Goal: Information Seeking & Learning: Learn about a topic

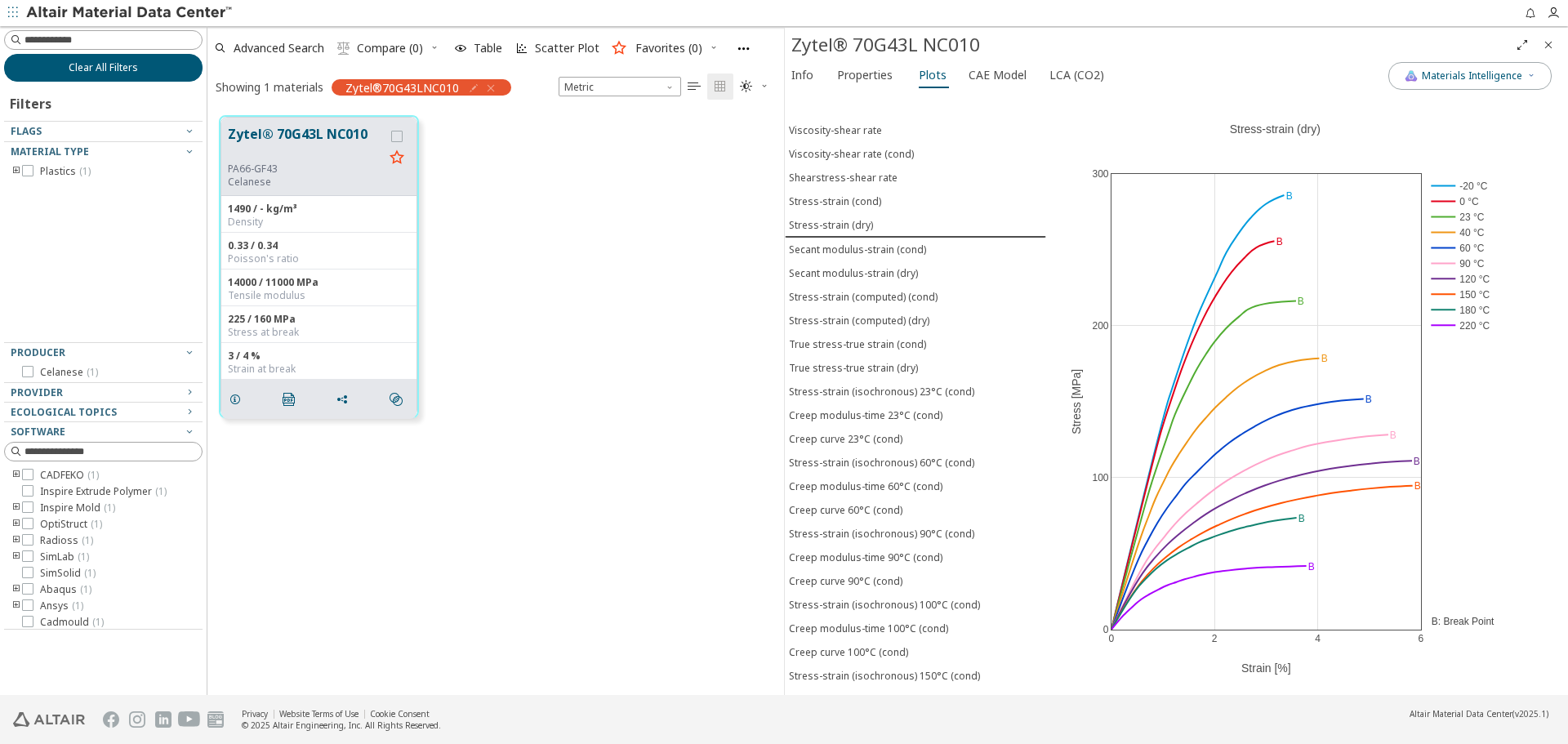
scroll to position [579, 564]
click at [166, 65] on button "Clear All Filters" at bounding box center [103, 68] width 199 height 28
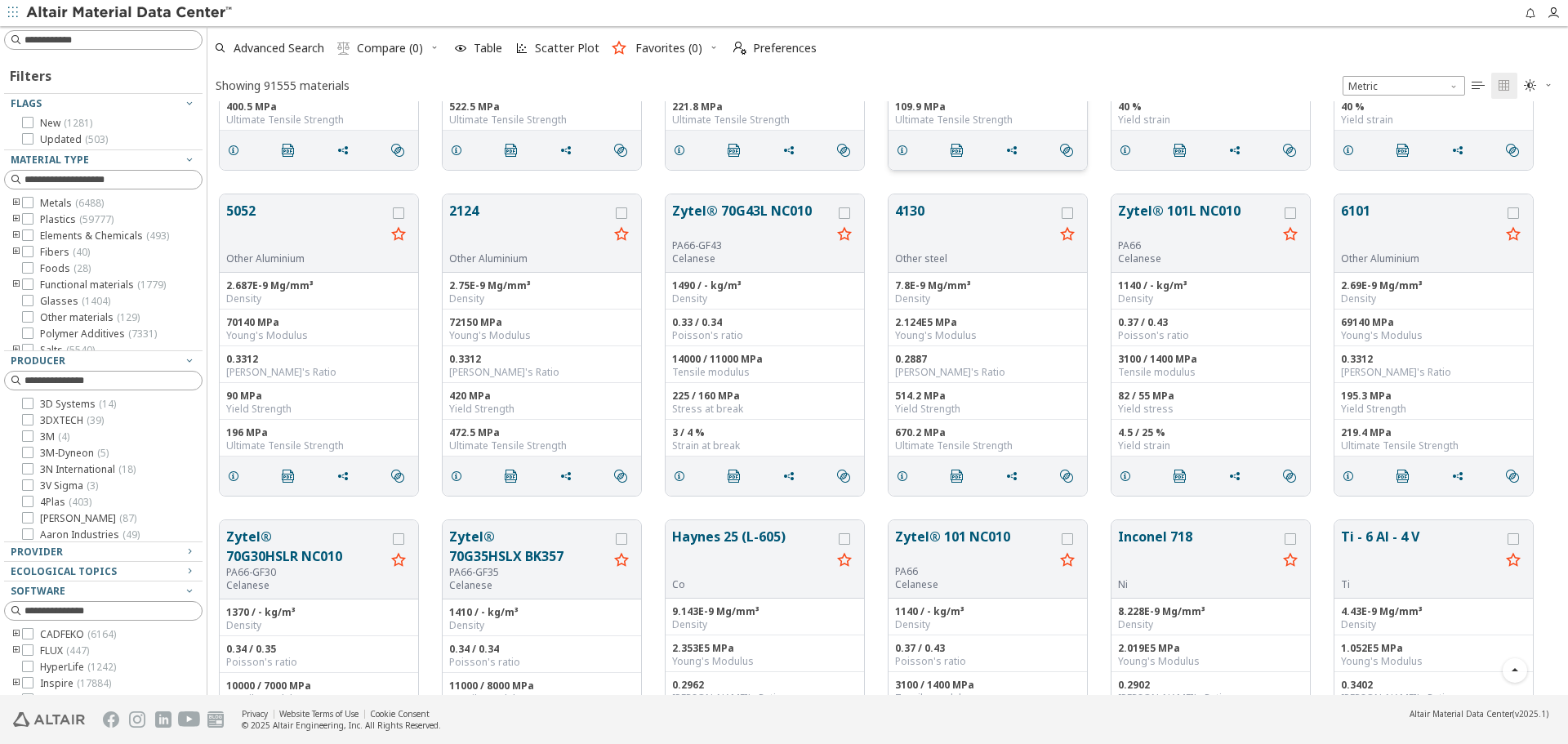
scroll to position [490, 0]
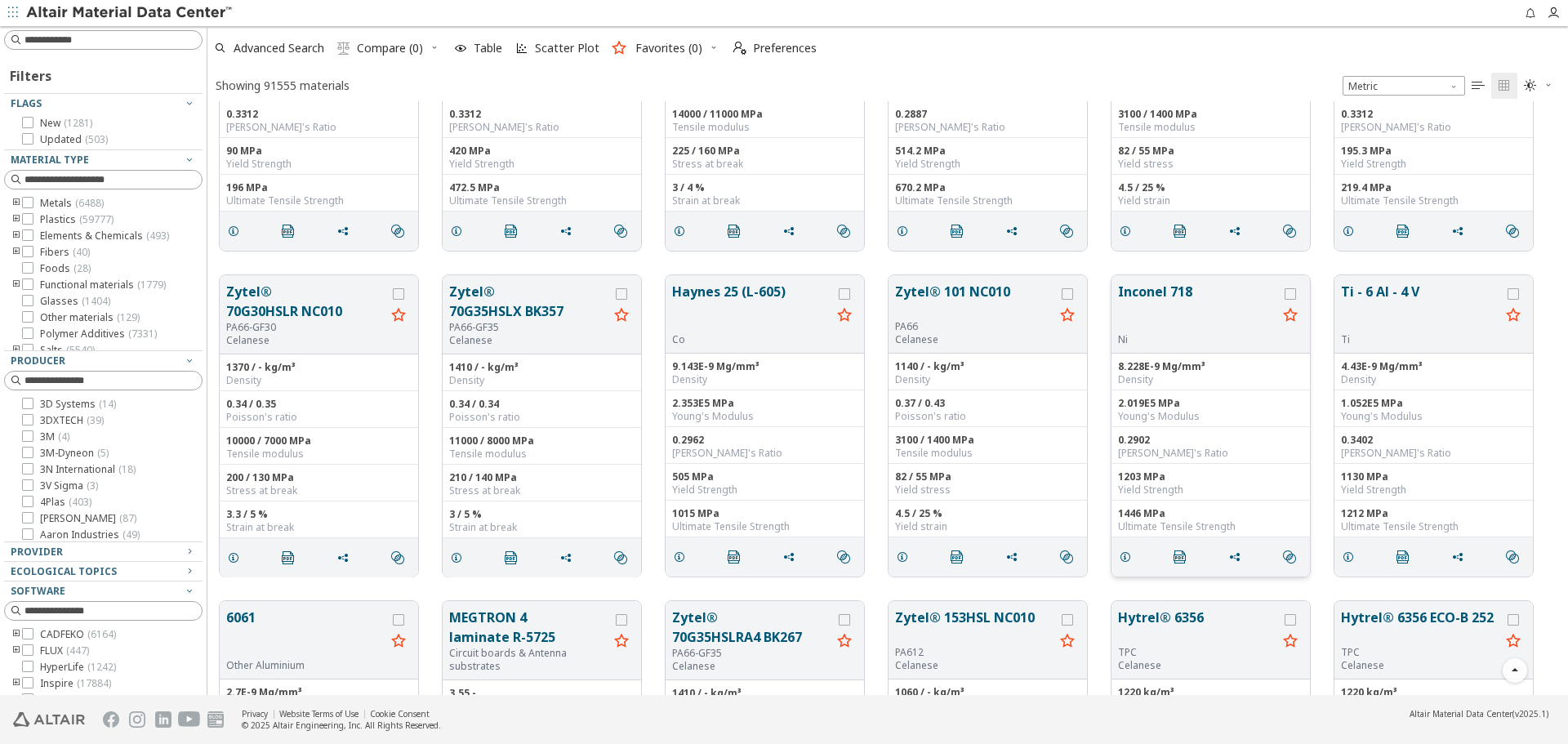
click at [1190, 298] on button "Inconel 718" at bounding box center [1197, 308] width 159 height 51
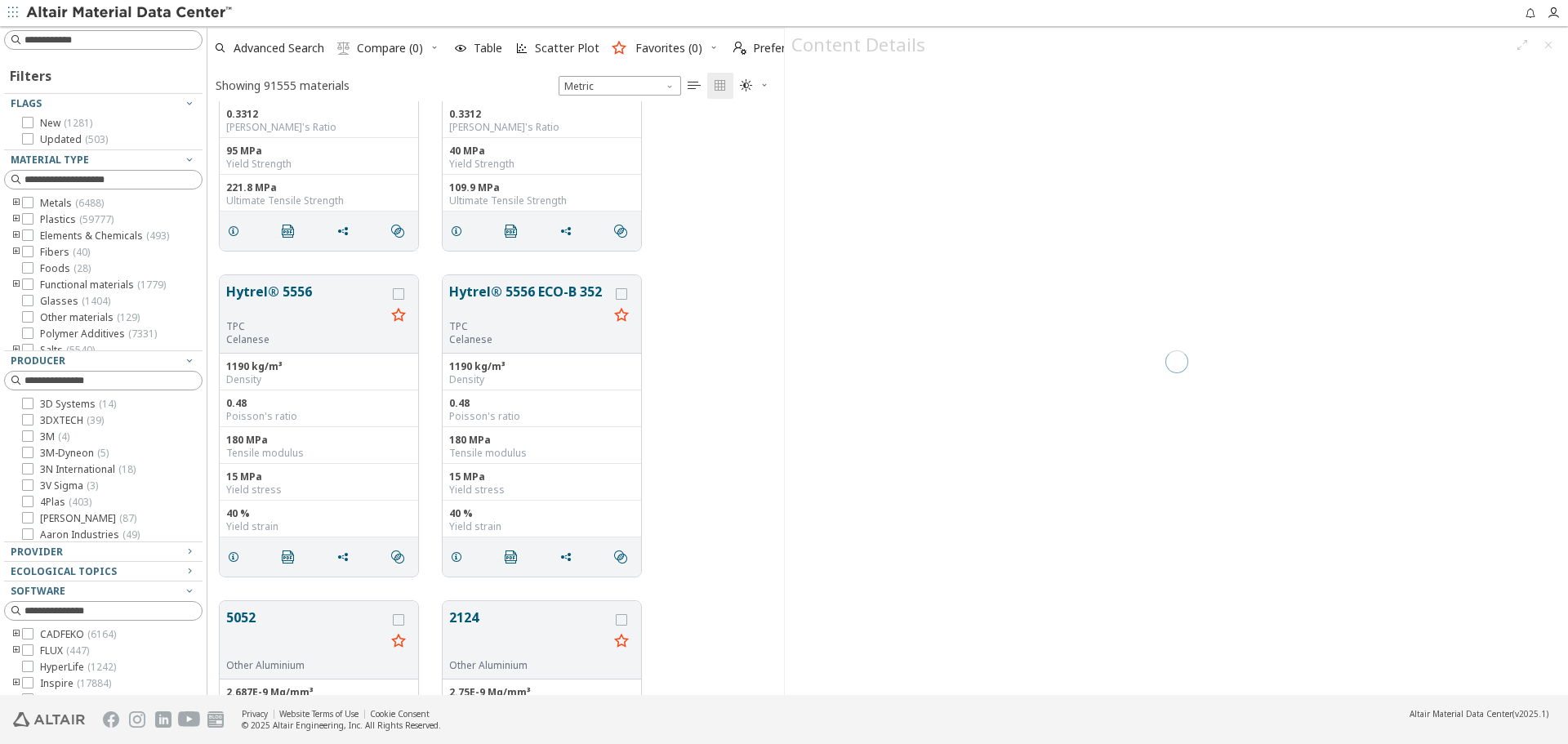
scroll to position [582, 564]
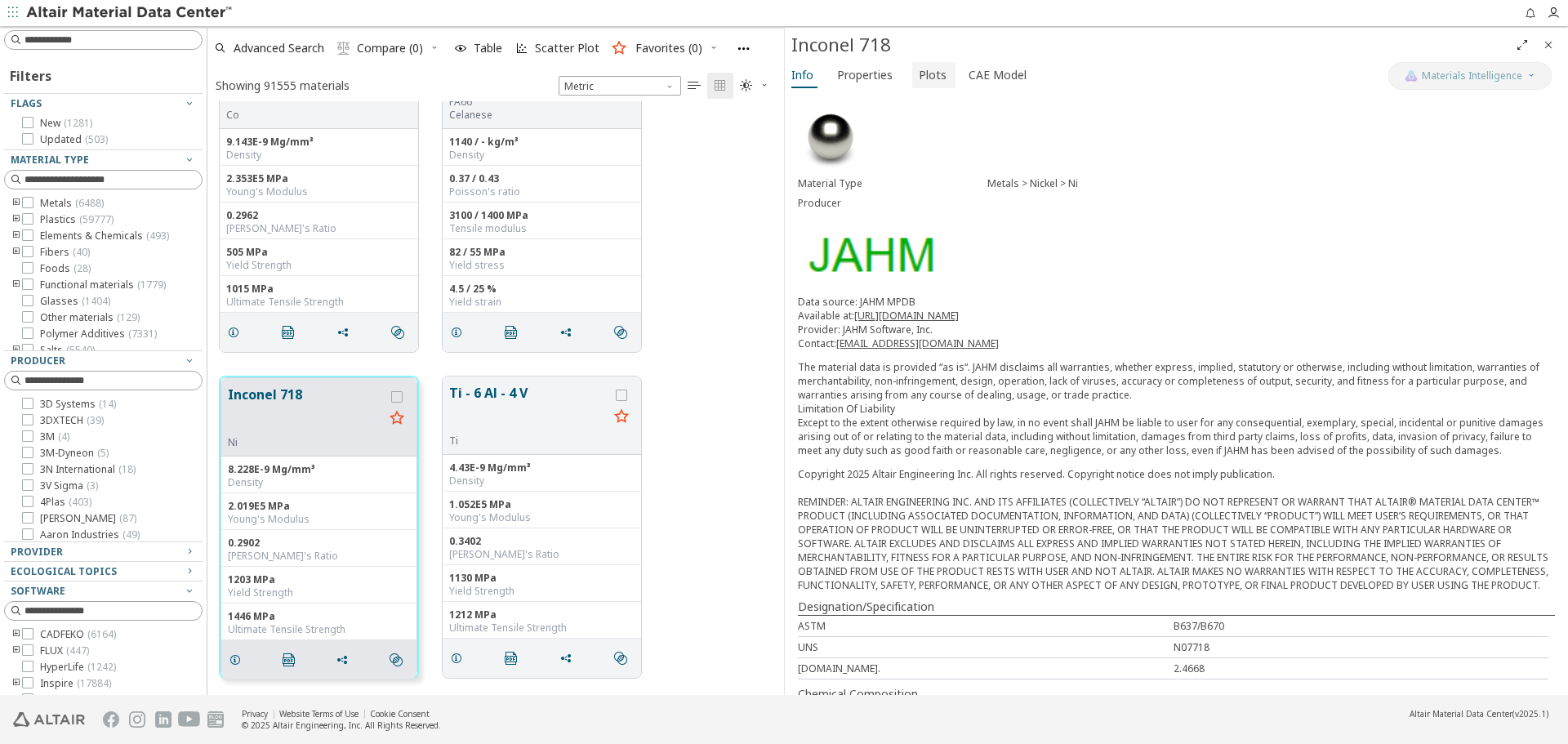
click at [920, 78] on span "Plots" at bounding box center [932, 75] width 28 height 26
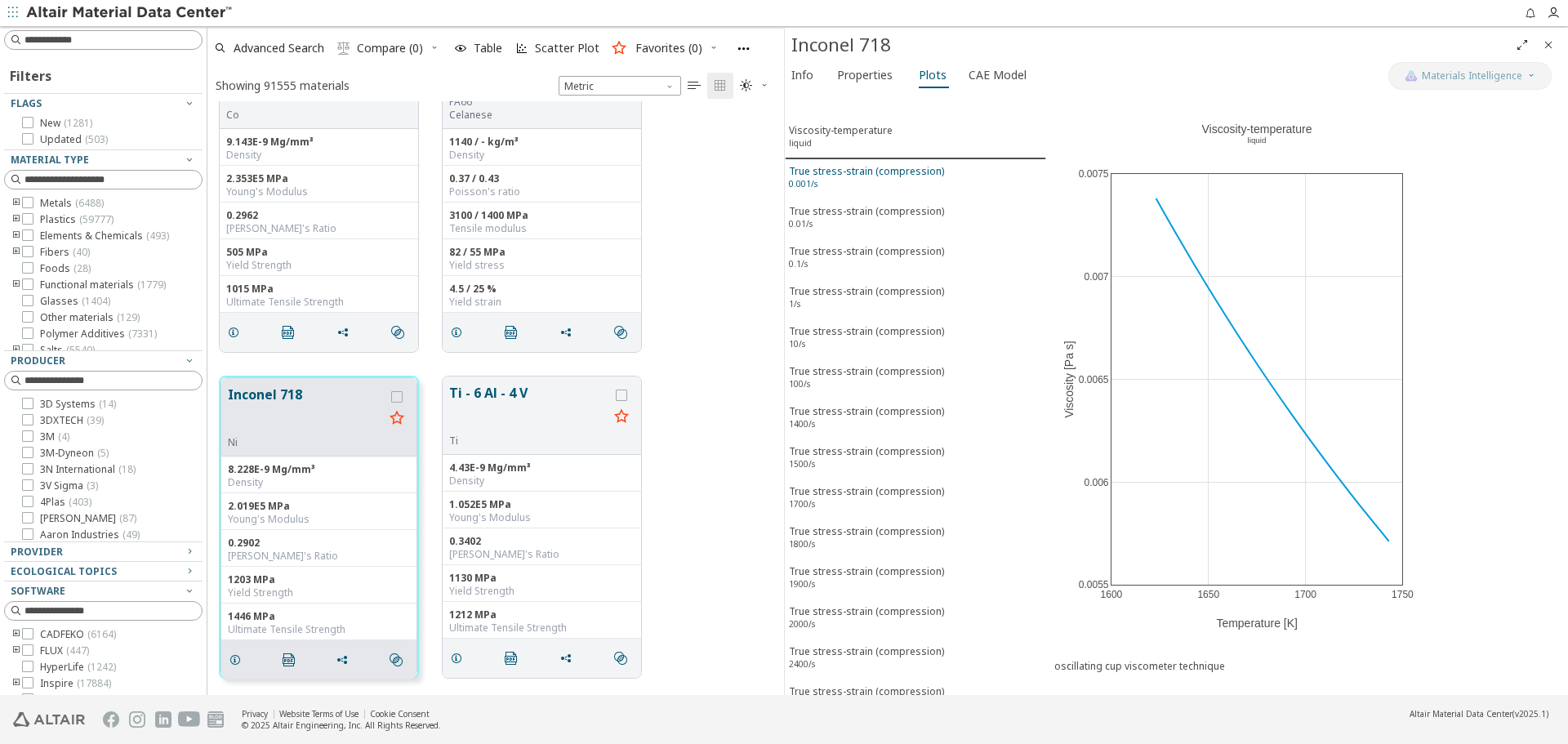
click at [908, 177] on div "True stress-strain (compression) 0.001/s" at bounding box center [866, 179] width 155 height 31
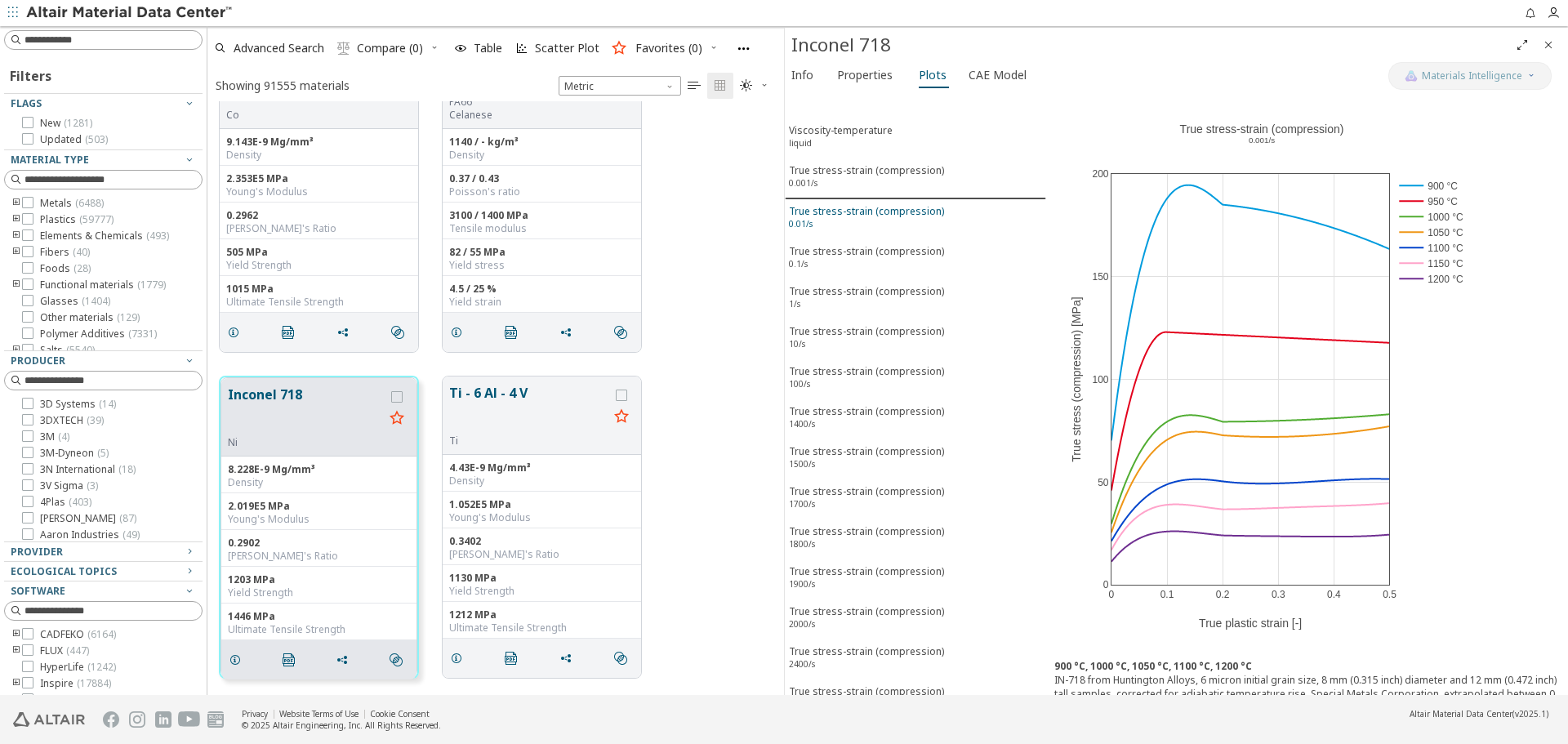
click at [904, 211] on div "True stress-strain (compression) 0.01/s" at bounding box center [866, 219] width 155 height 31
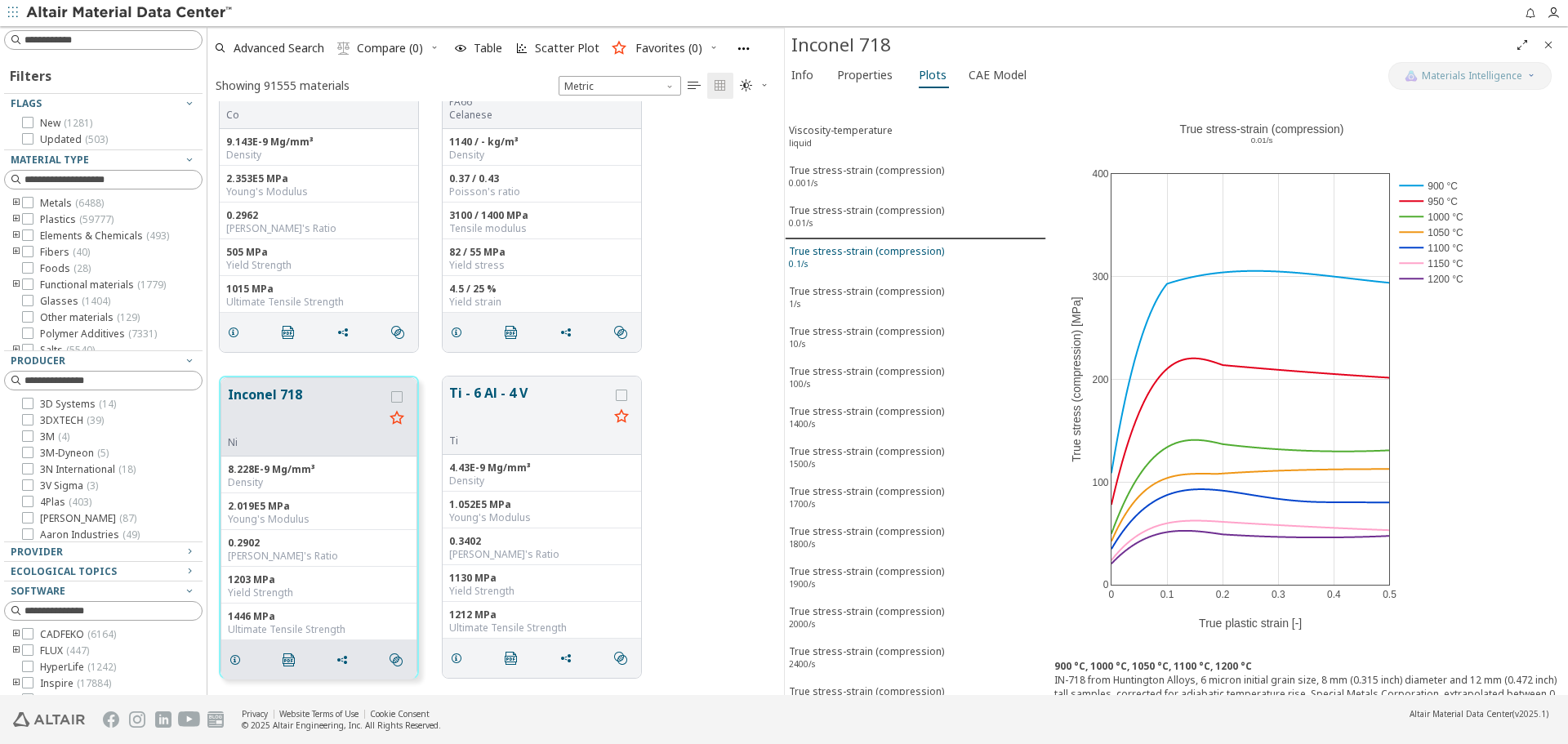
click at [902, 247] on div "True stress-strain (compression) 0.1/s" at bounding box center [866, 259] width 155 height 31
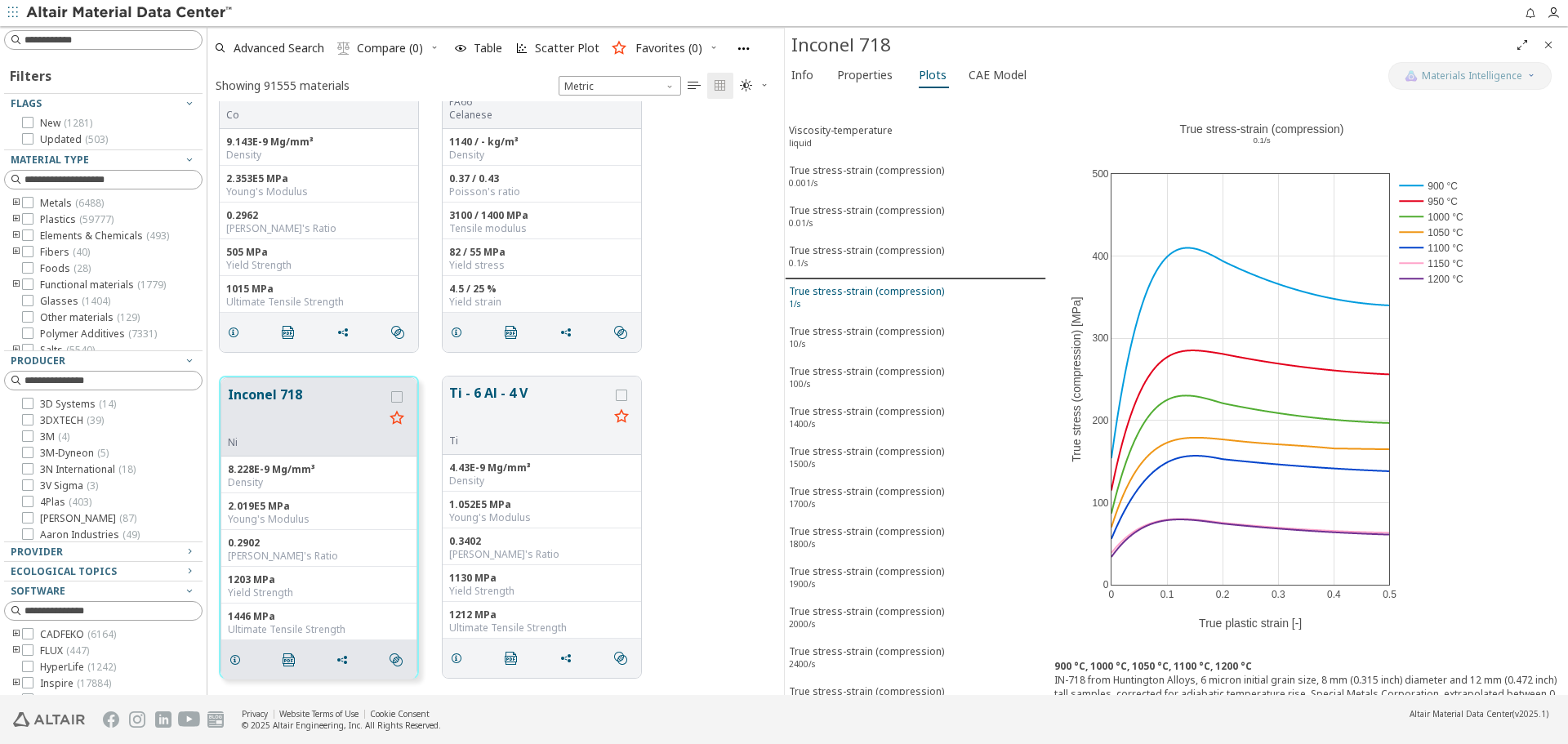
click at [904, 295] on div "True stress-strain (compression) 1/s" at bounding box center [866, 299] width 155 height 31
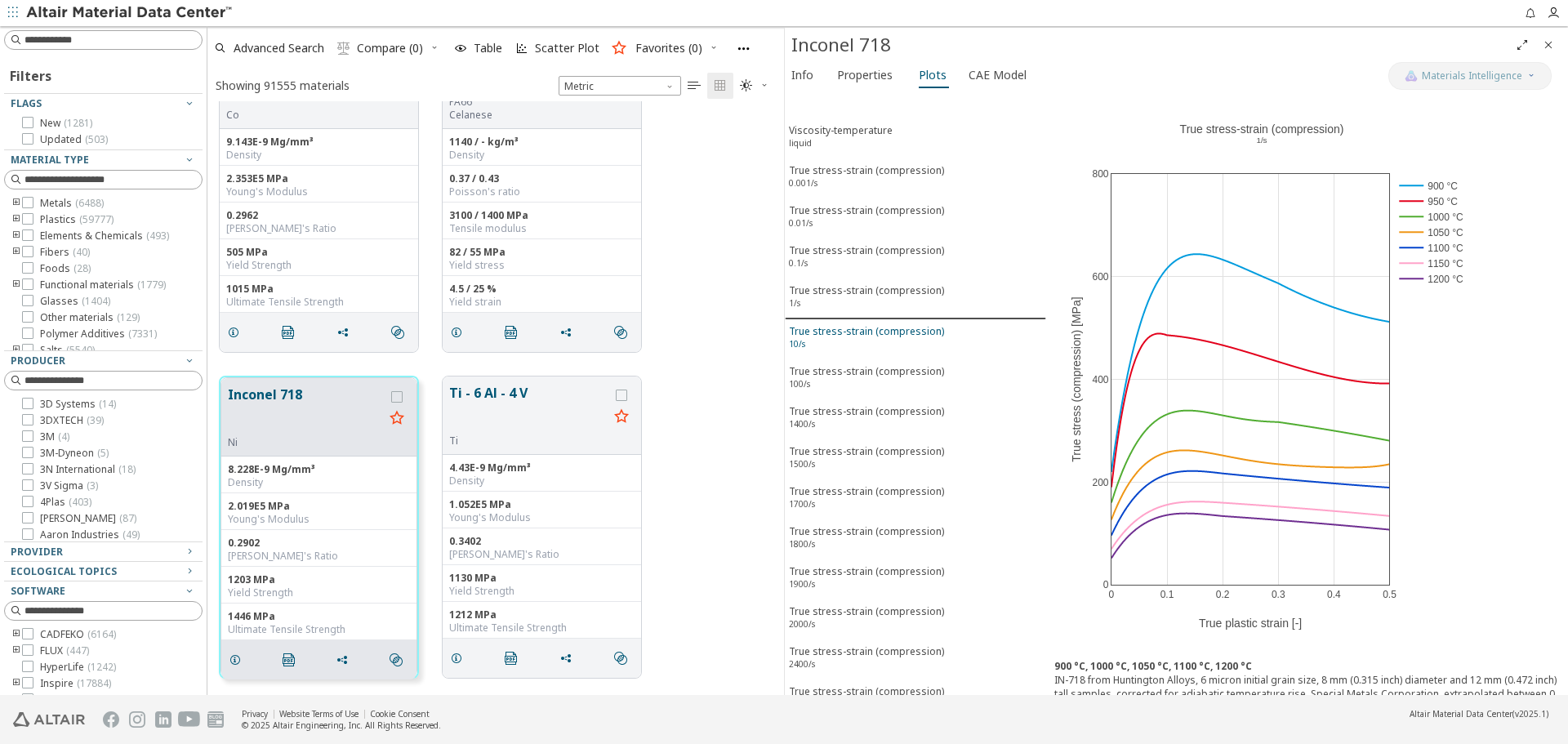
click at [903, 346] on div "True stress-strain (compression) 10/s" at bounding box center [866, 339] width 155 height 31
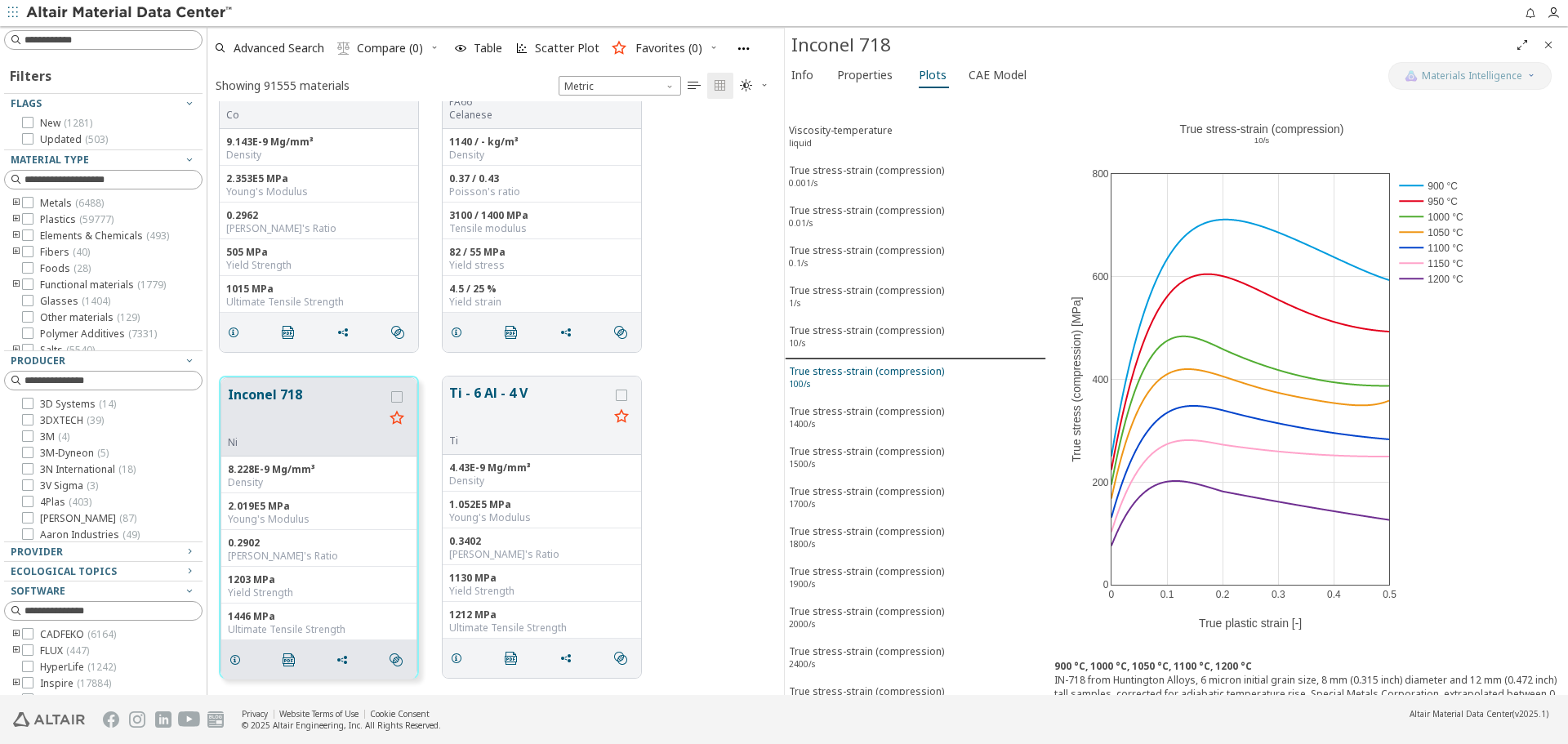
click at [899, 368] on div "True stress-strain (compression) 100/s" at bounding box center [866, 379] width 155 height 31
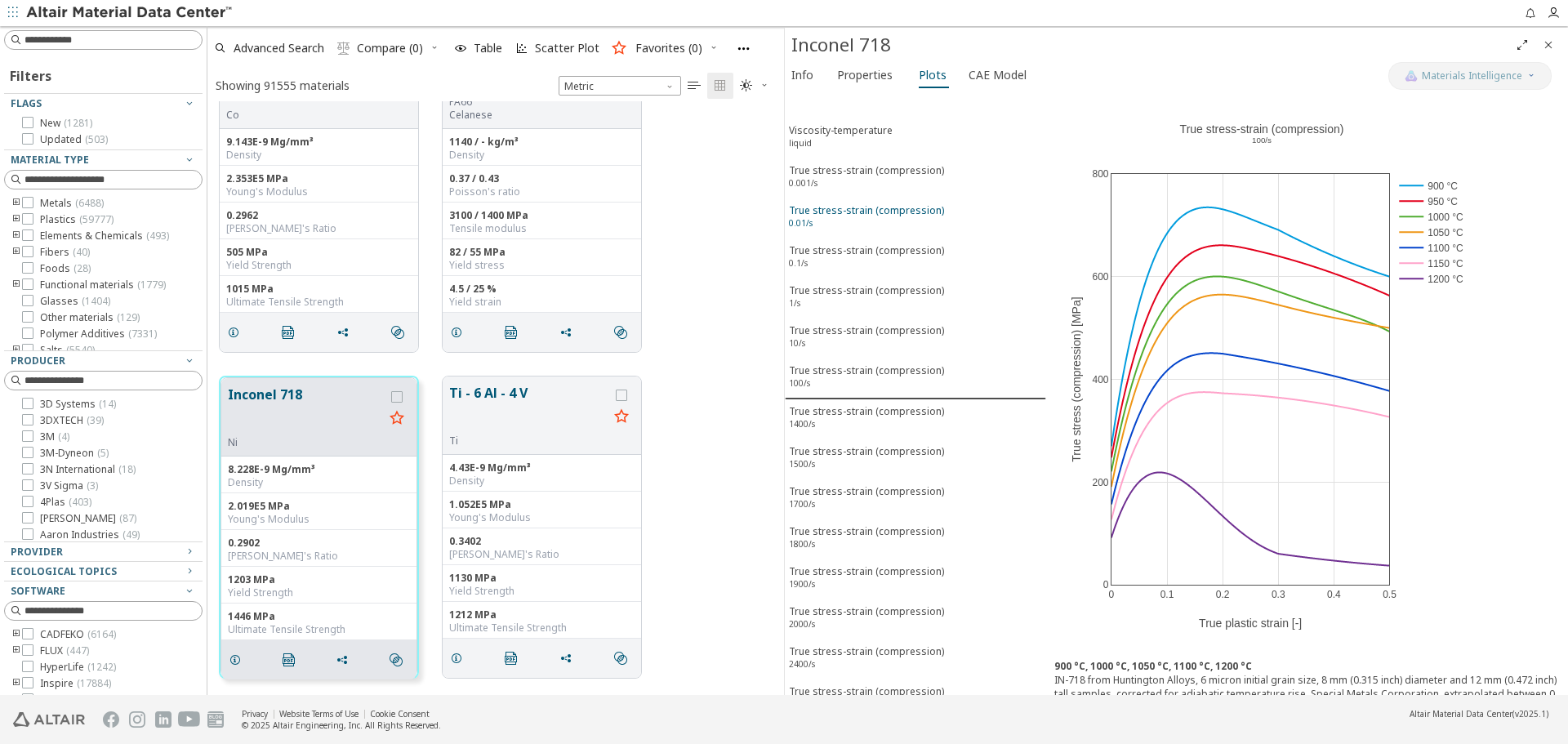
click at [890, 216] on div "True stress-strain (compression) 0.01/s" at bounding box center [866, 219] width 155 height 31
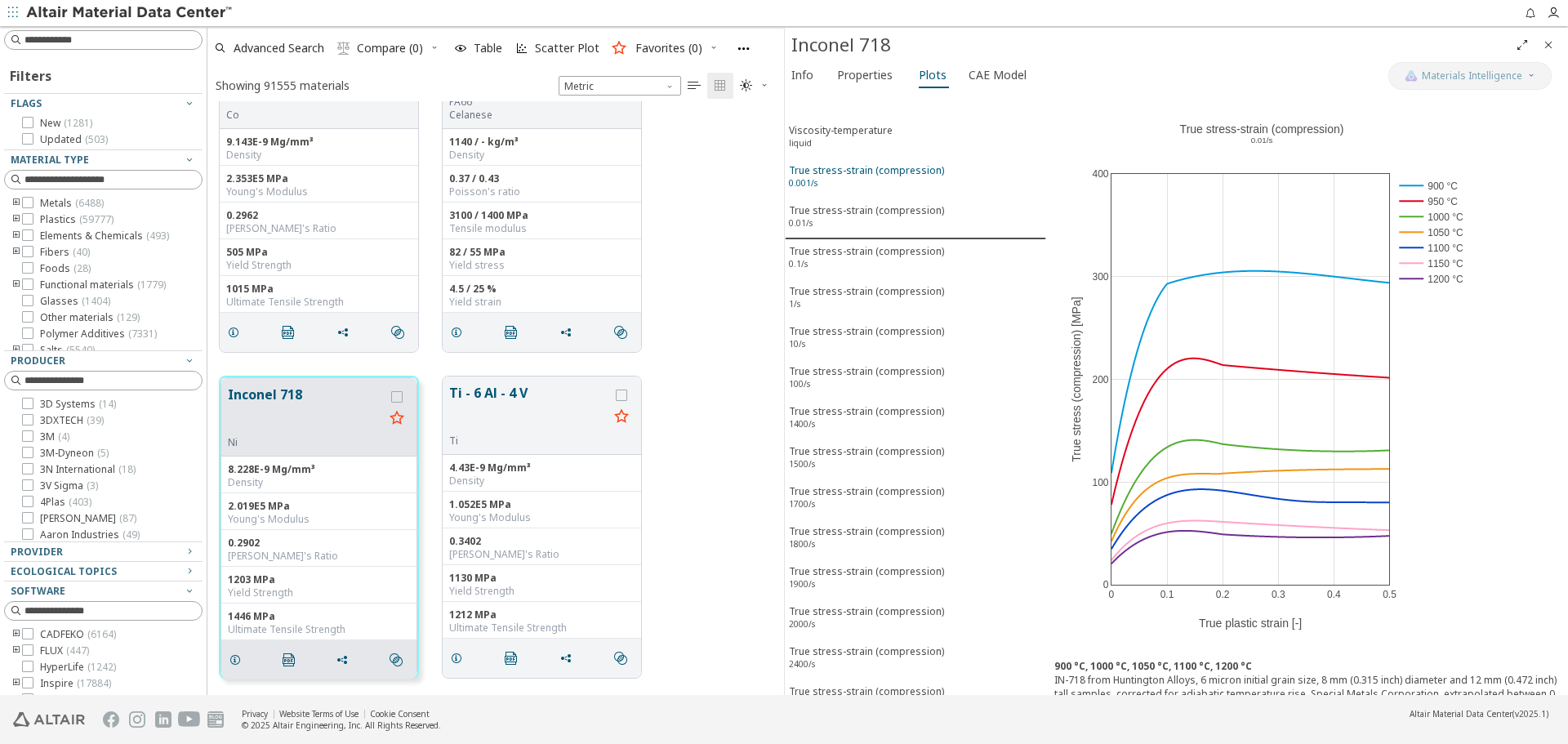
click at [896, 178] on div "True stress-strain (compression) 0.001/s" at bounding box center [866, 178] width 155 height 31
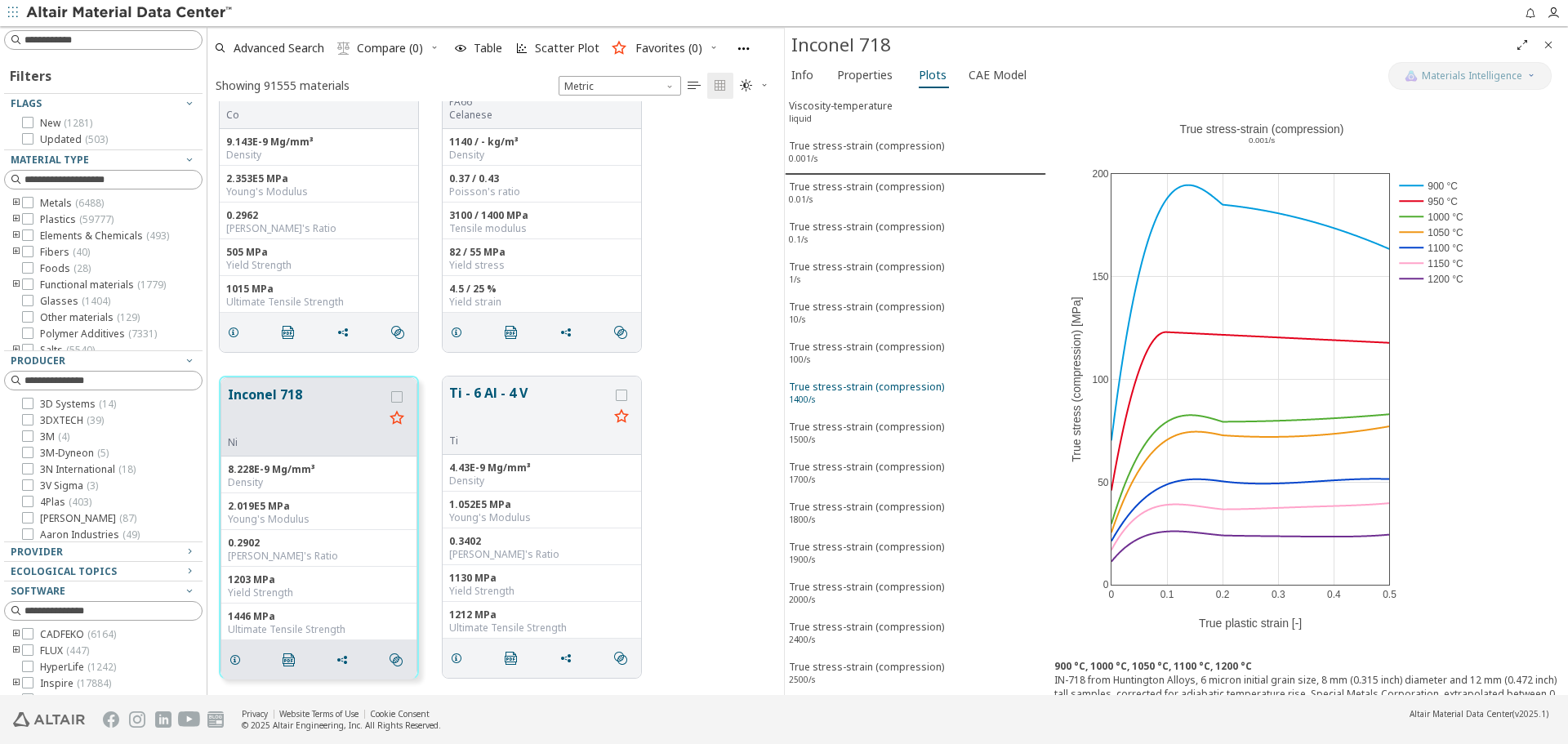
scroll to position [0, 0]
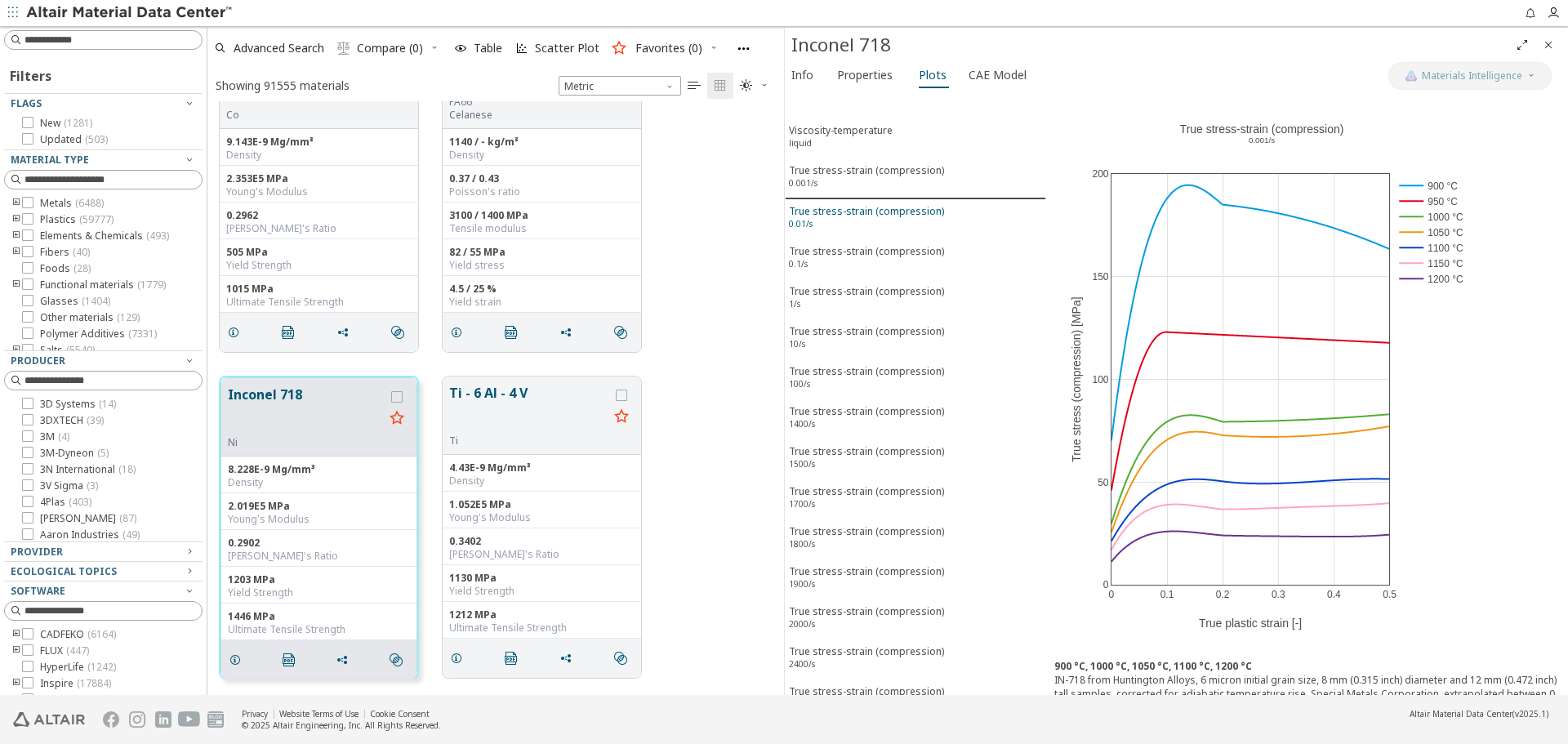
click at [913, 219] on div "True stress-strain (compression) 0.01/s" at bounding box center [866, 219] width 155 height 31
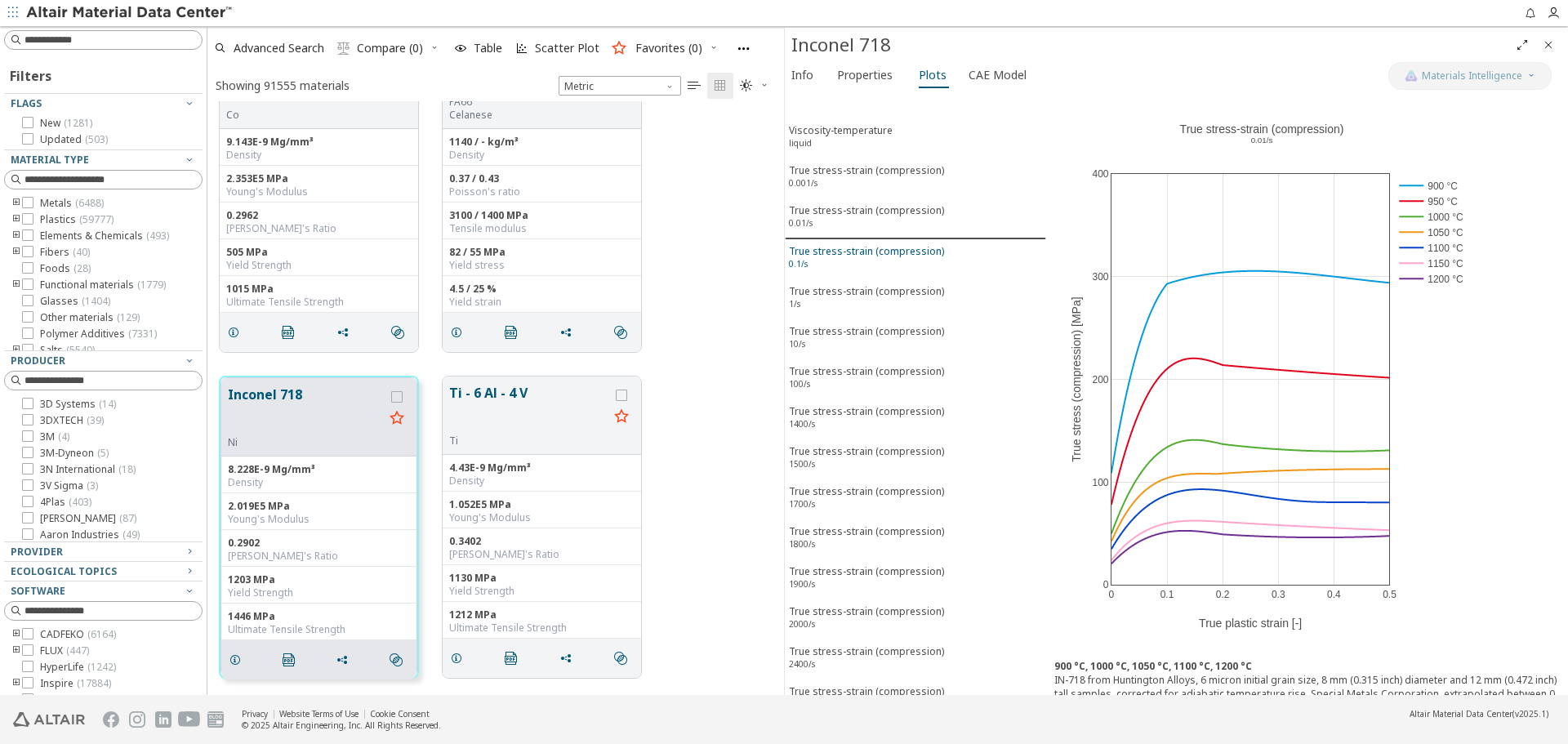
click at [941, 264] on span "True stress-strain (compression) 0.1/s" at bounding box center [915, 259] width 253 height 31
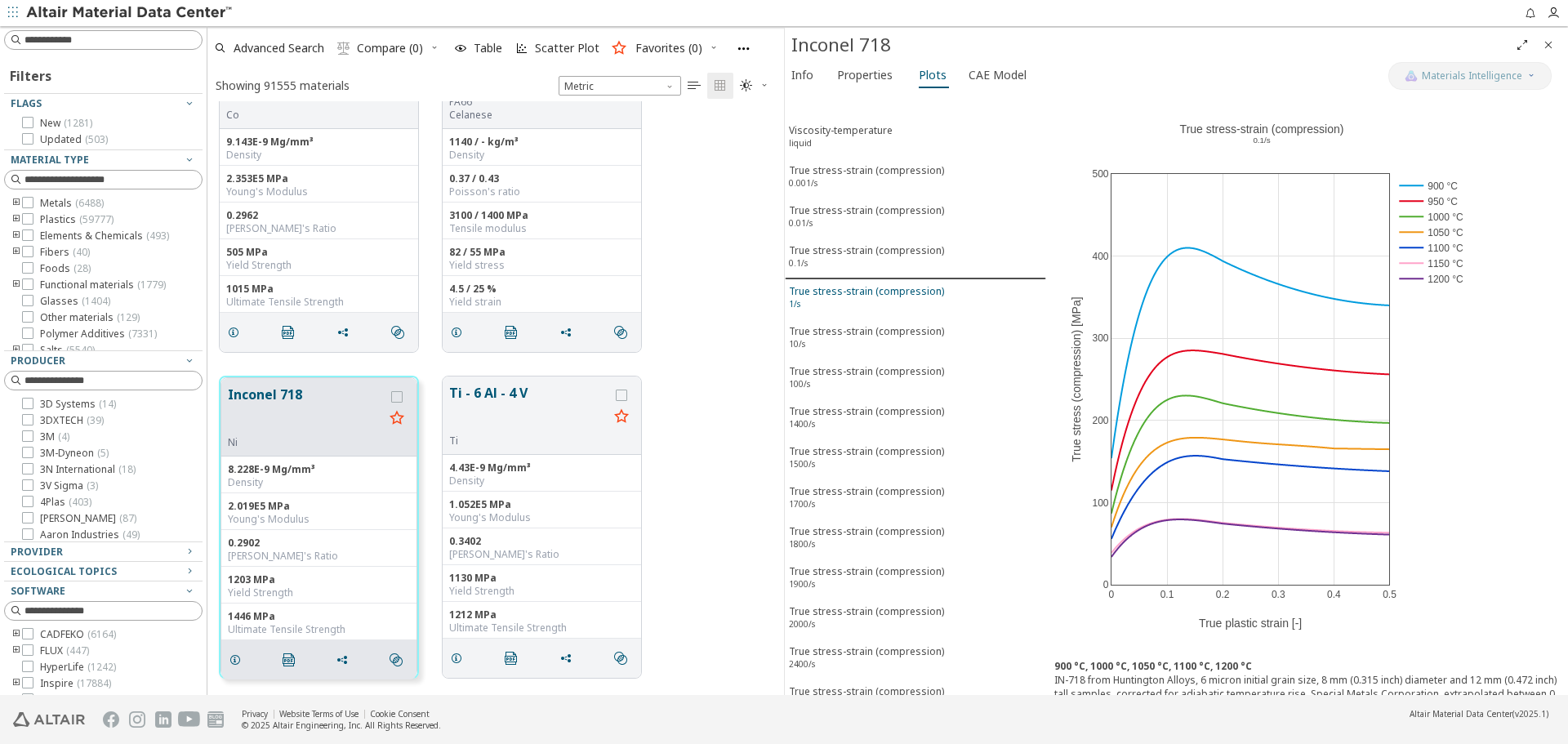
click at [942, 303] on span "True stress-strain (compression) 1/s" at bounding box center [915, 299] width 253 height 31
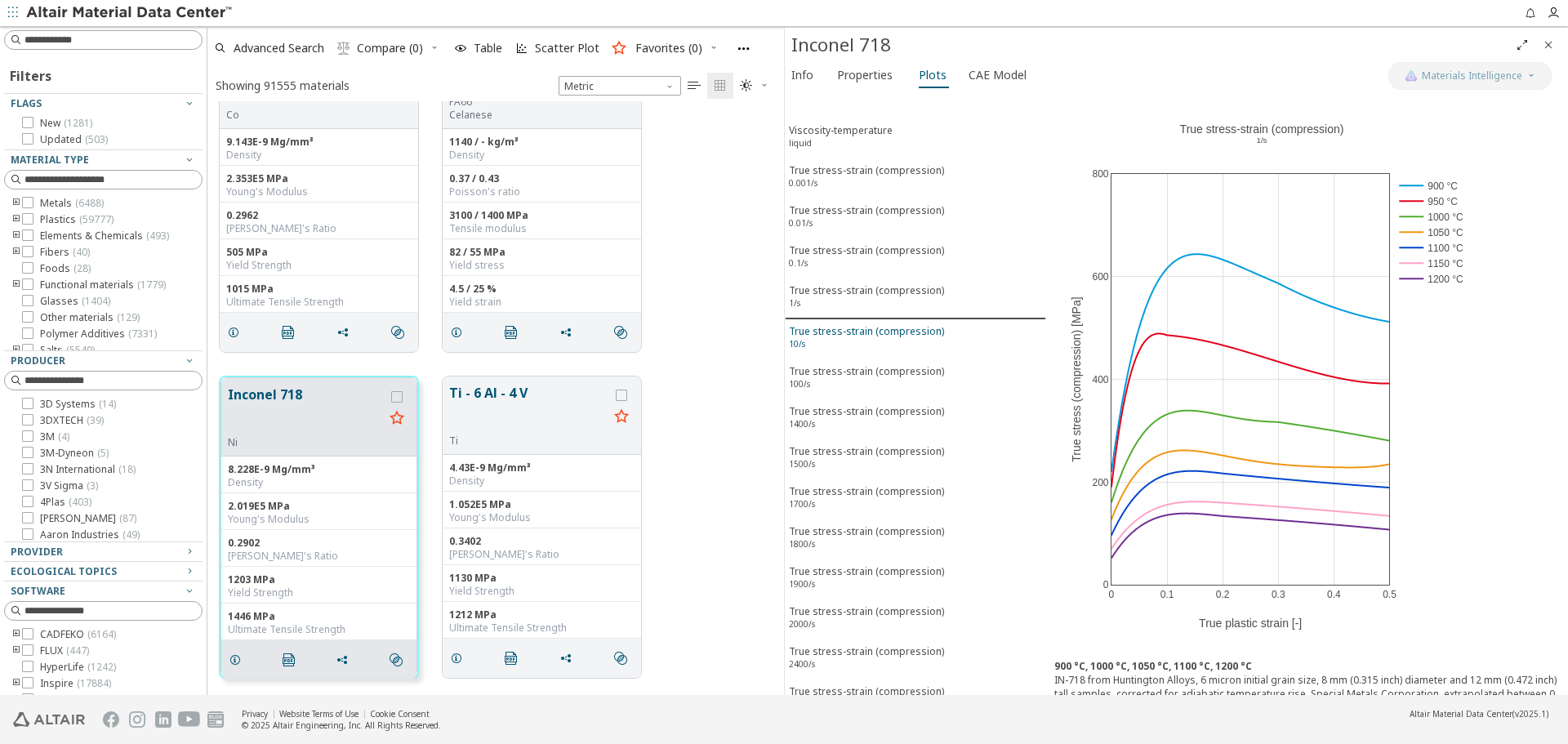
click at [928, 334] on div "True stress-strain (compression) 10/s" at bounding box center [866, 339] width 155 height 31
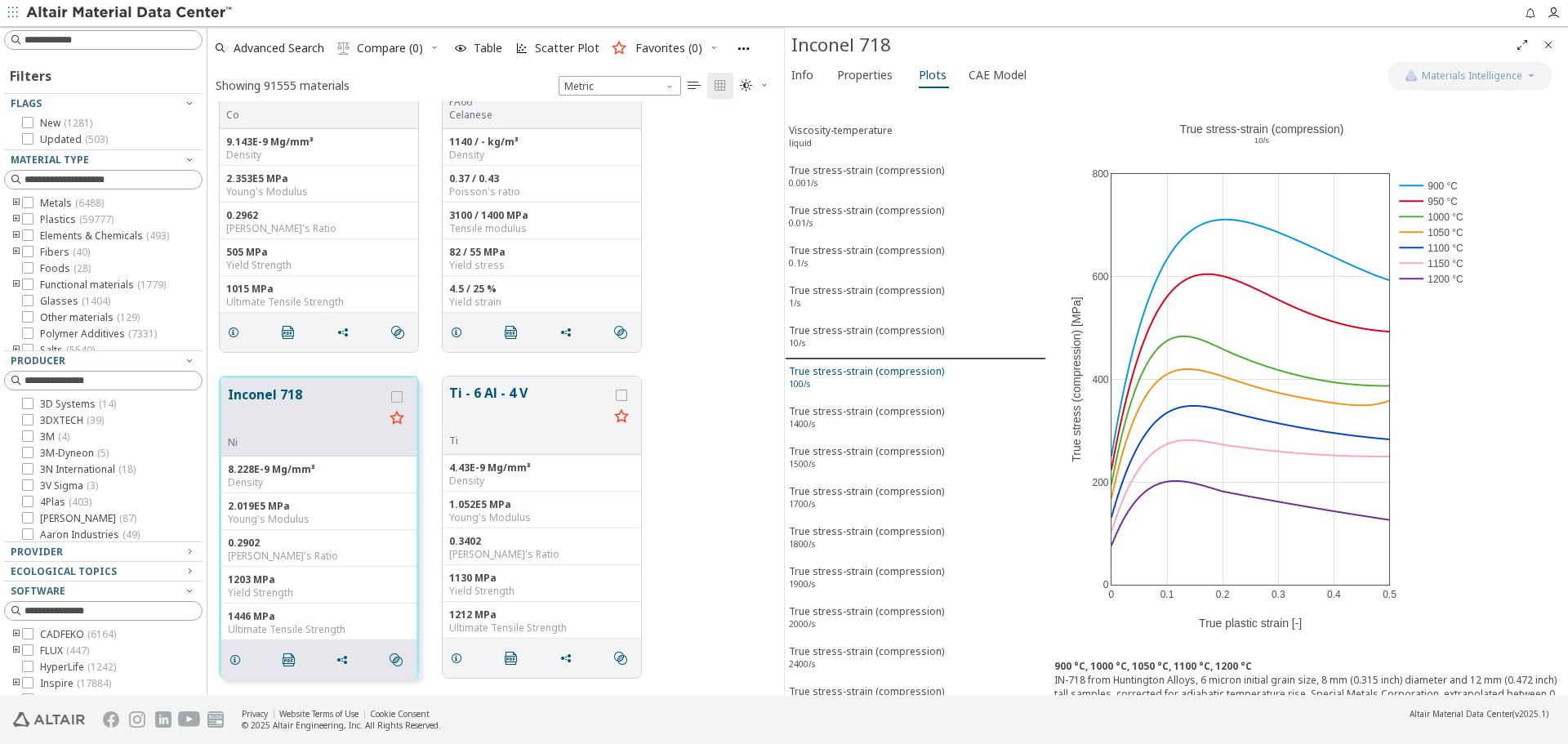
click at [913, 374] on div "True stress-strain (compression) 100/s" at bounding box center [866, 379] width 155 height 31
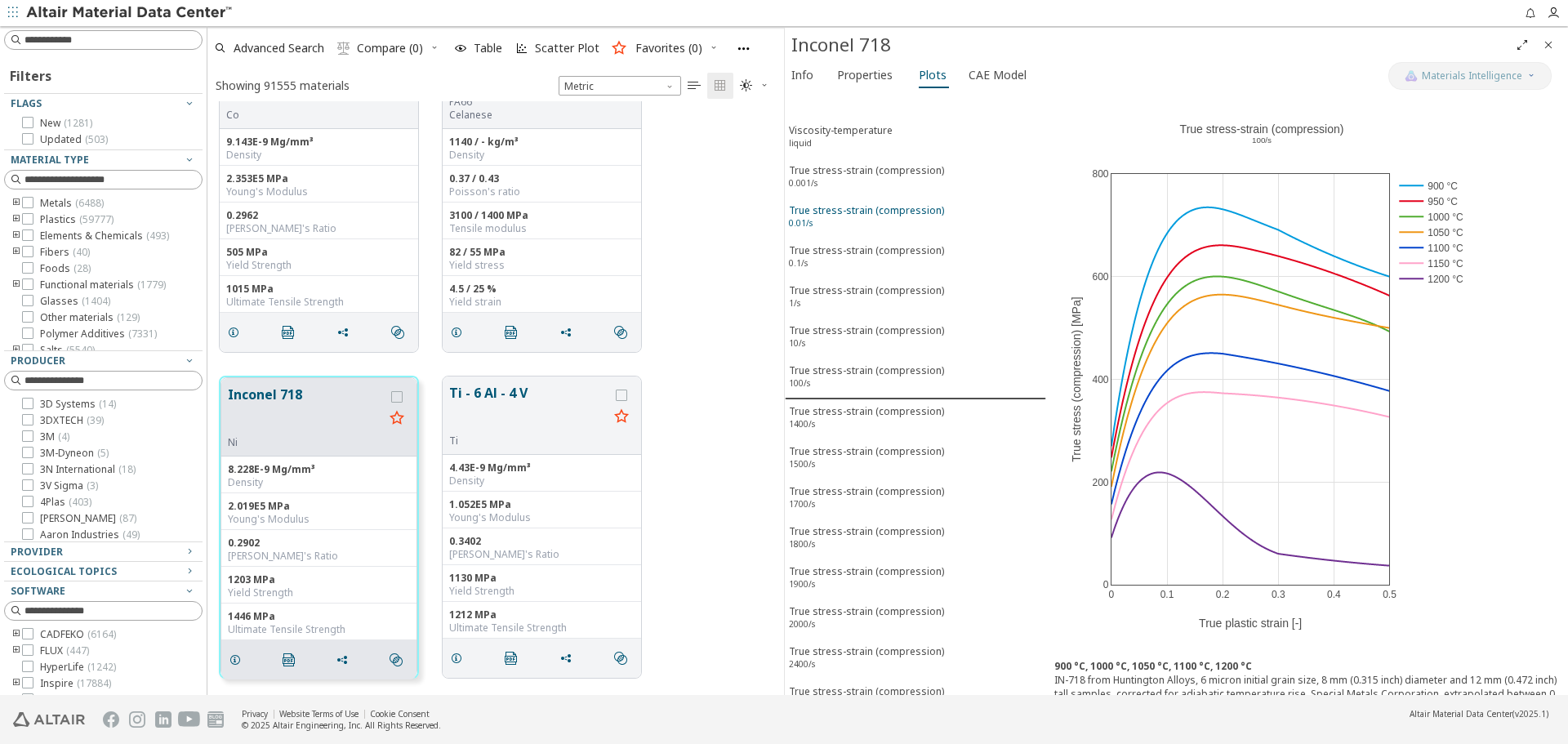
click at [898, 225] on div "True stress-strain (compression) 0.01/s" at bounding box center [866, 219] width 155 height 31
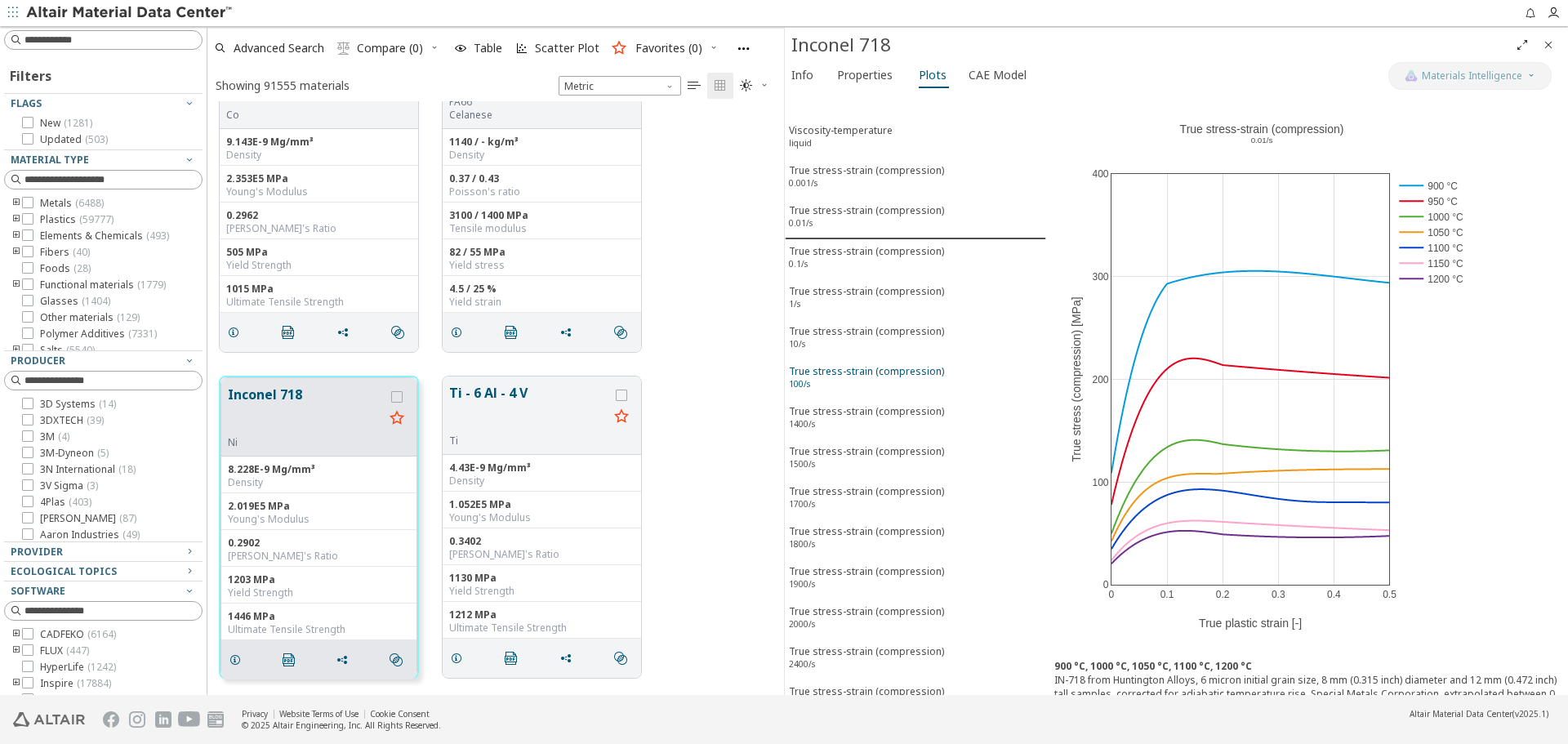
click at [871, 383] on div "True stress-strain (compression) 100/s" at bounding box center [866, 379] width 155 height 31
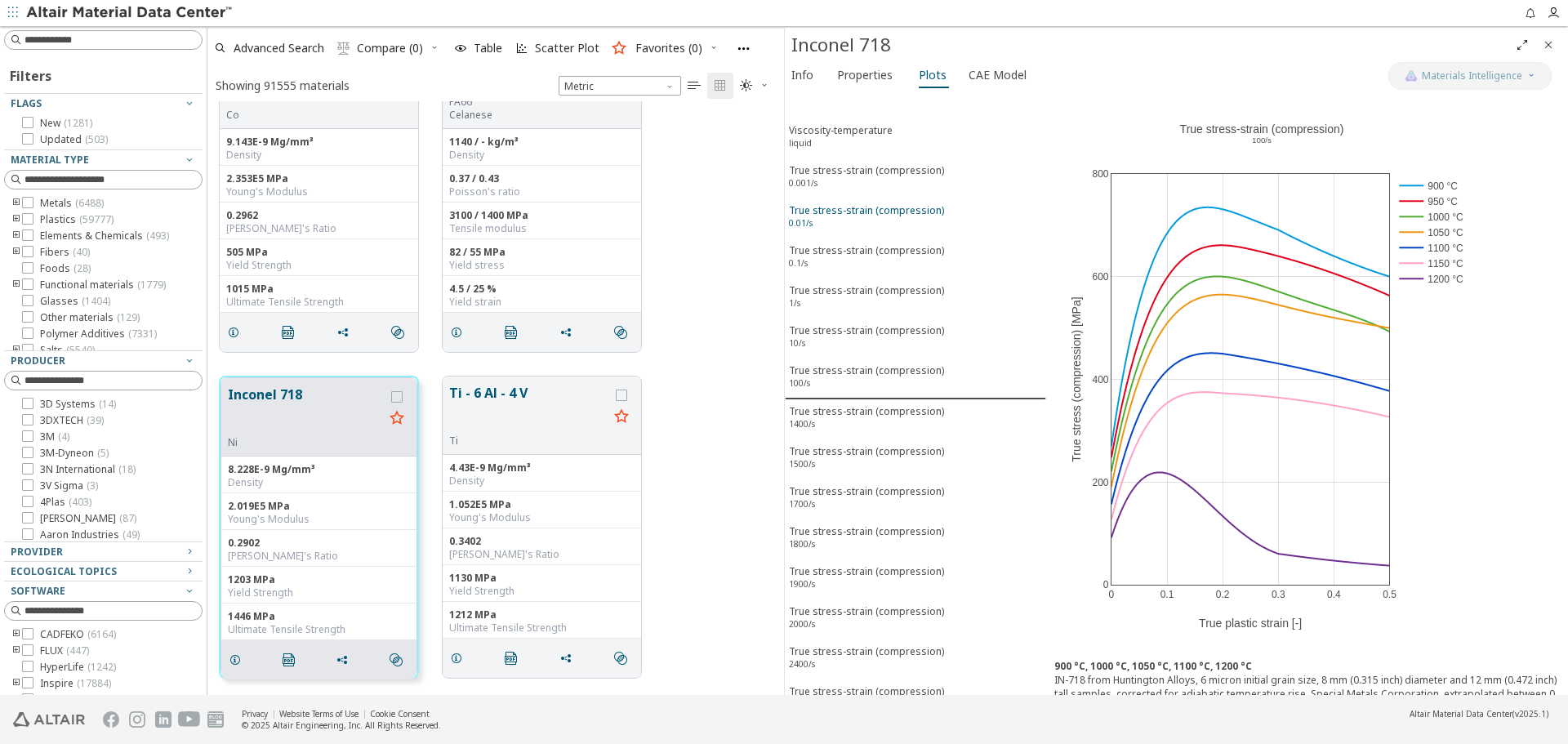
click at [847, 214] on div "True stress-strain (compression) 0.01/s" at bounding box center [866, 219] width 155 height 31
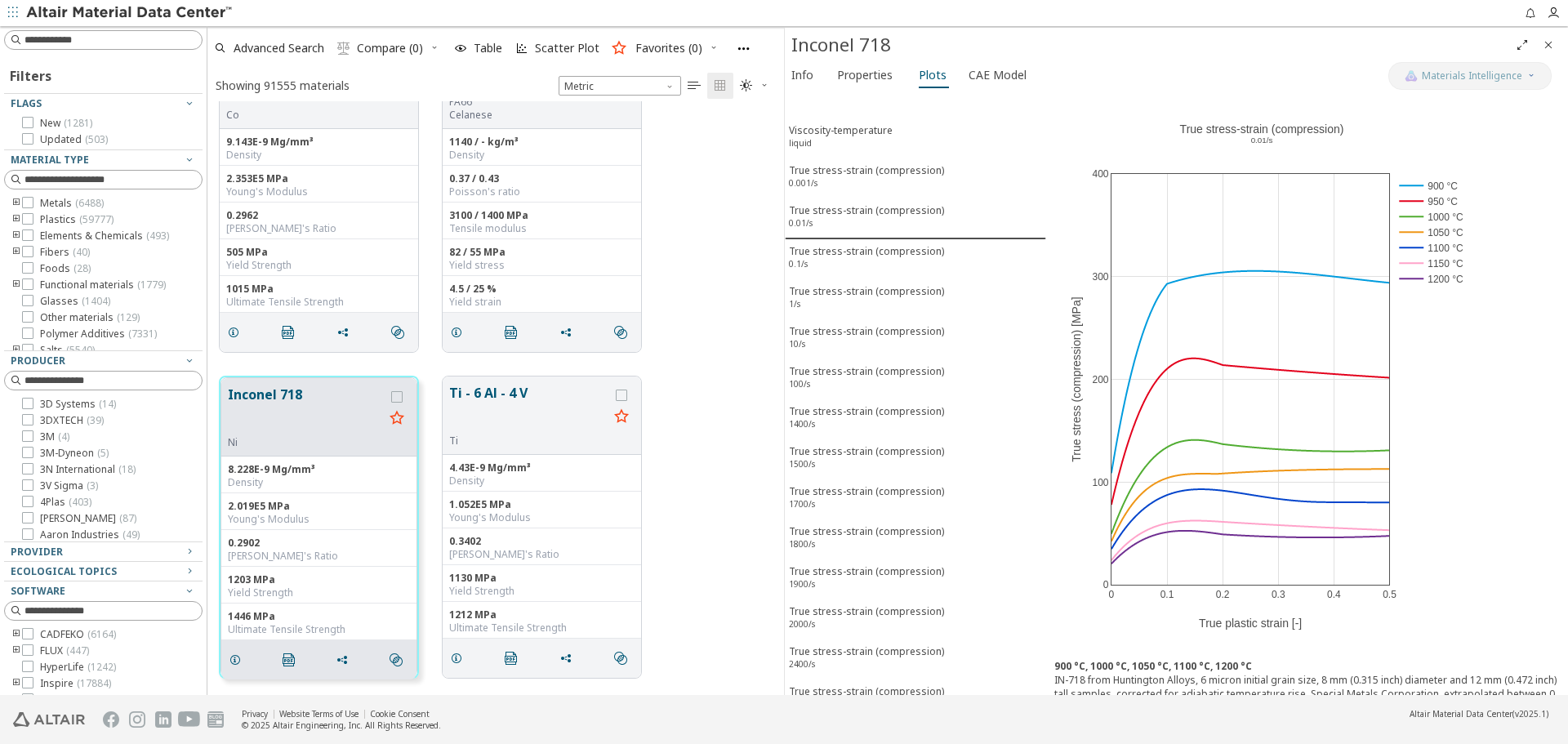
click at [763, 254] on div "[PERSON_NAME] 25 (L-605) Co 9.143E-9 Mg/mm³ Density 2.353E5 MPa Young's Modulus…" at bounding box center [495, 201] width 576 height 326
click at [796, 184] on sup "0.001/s" at bounding box center [803, 183] width 29 height 12
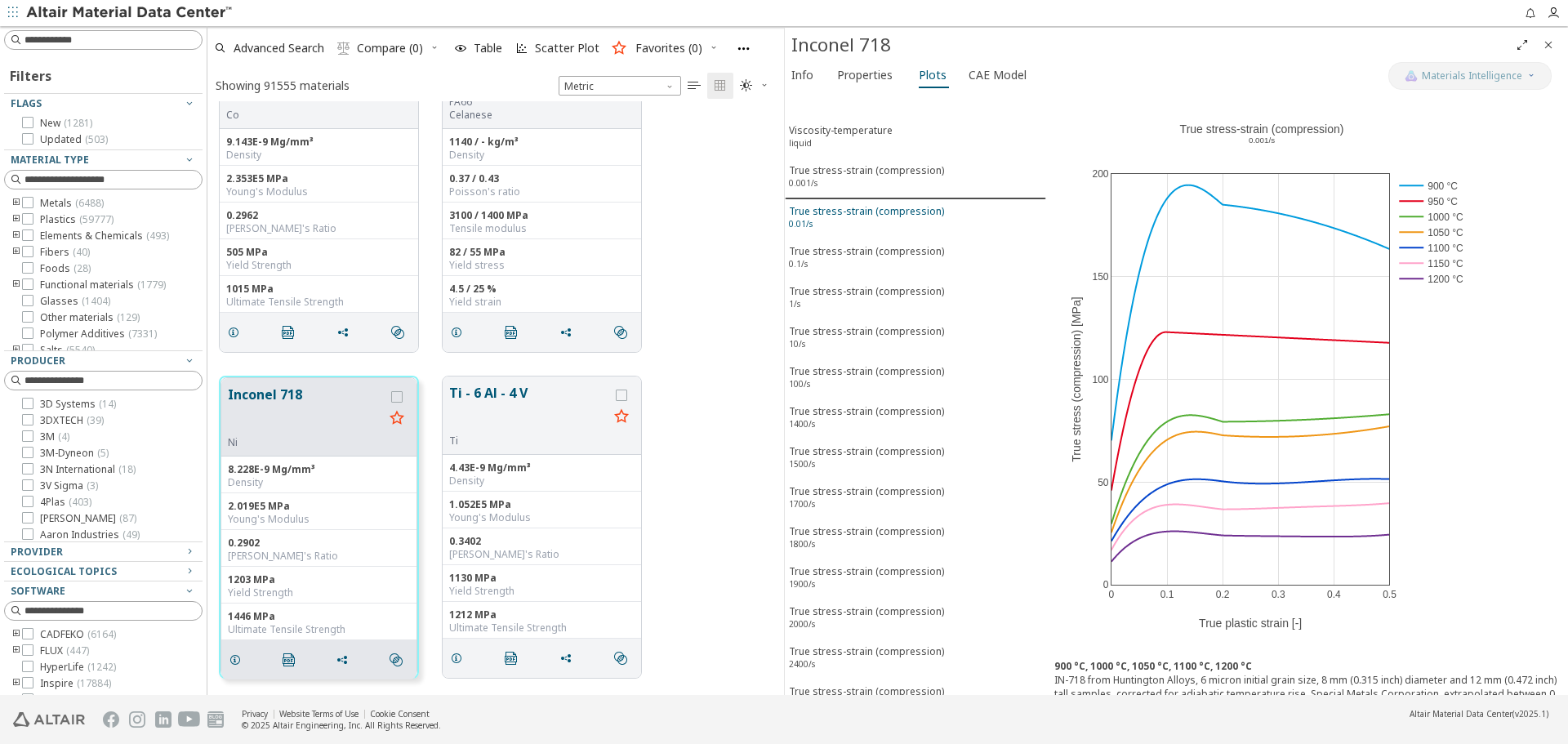
click at [800, 216] on div "True stress-strain (compression) 0.01/s" at bounding box center [866, 219] width 155 height 31
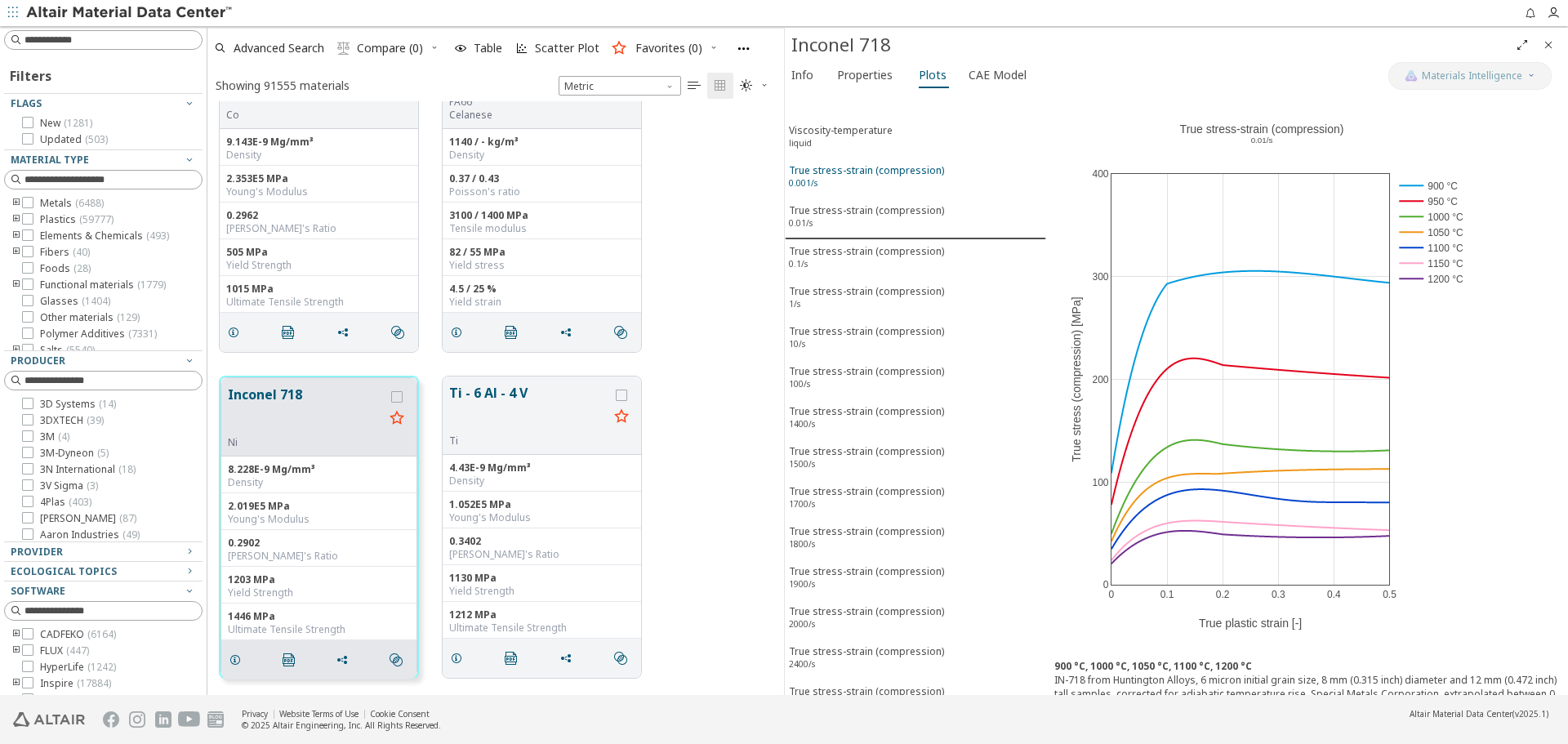
click at [820, 182] on div "True stress-strain (compression) 0.001/s" at bounding box center [866, 178] width 155 height 31
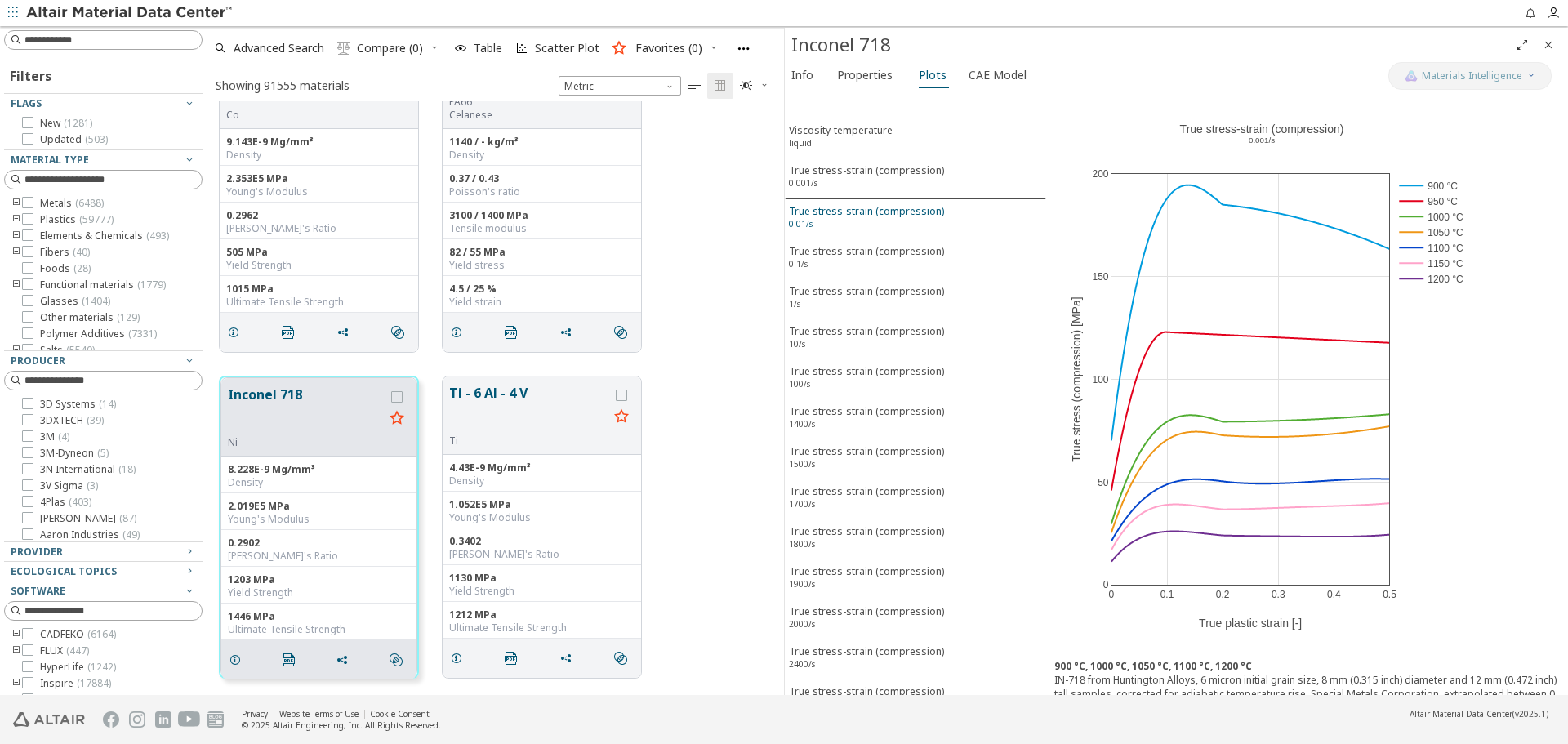
click at [813, 216] on div "True stress-strain (compression) 0.01/s" at bounding box center [866, 219] width 155 height 31
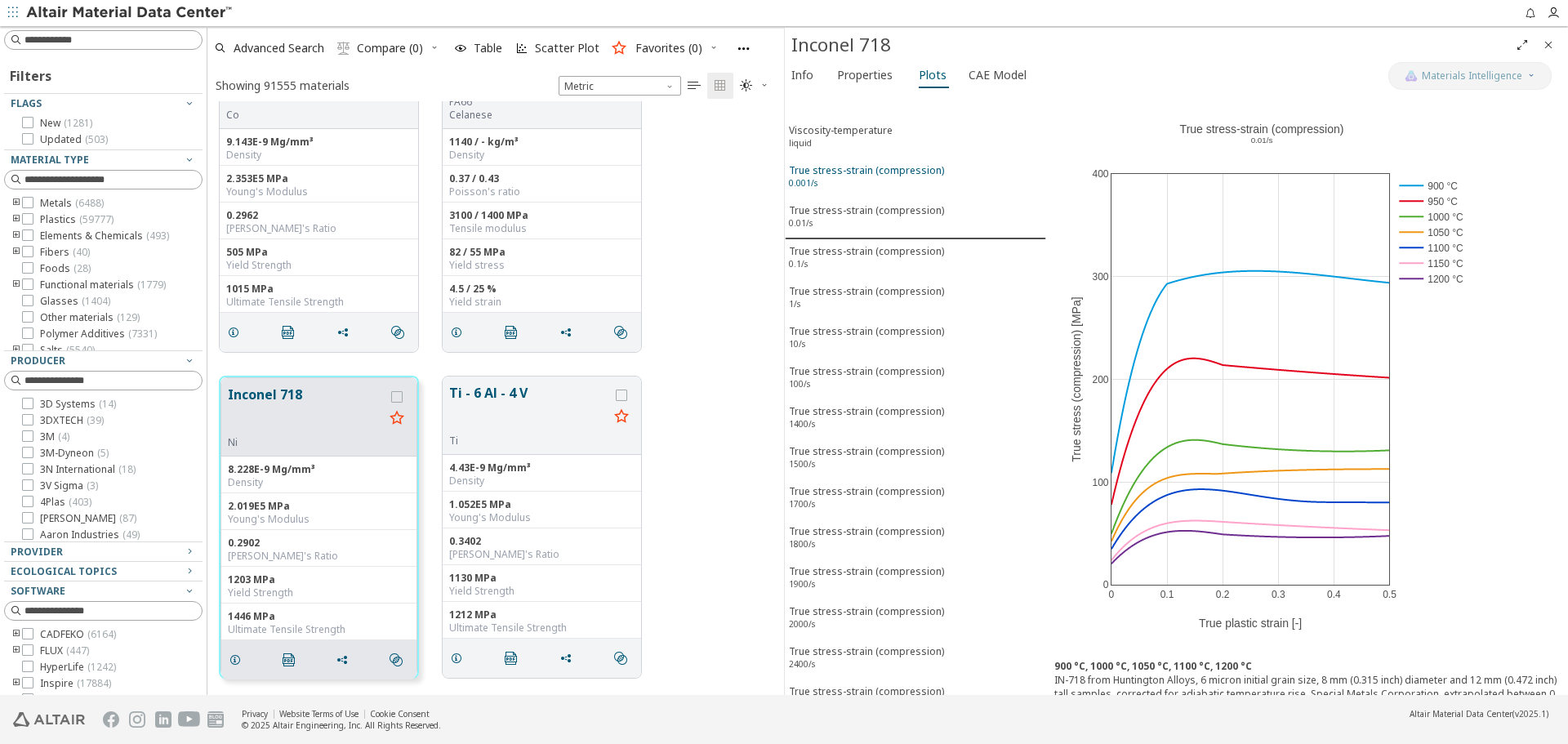
click at [904, 178] on div "True stress-strain (compression) 0.001/s" at bounding box center [866, 178] width 155 height 31
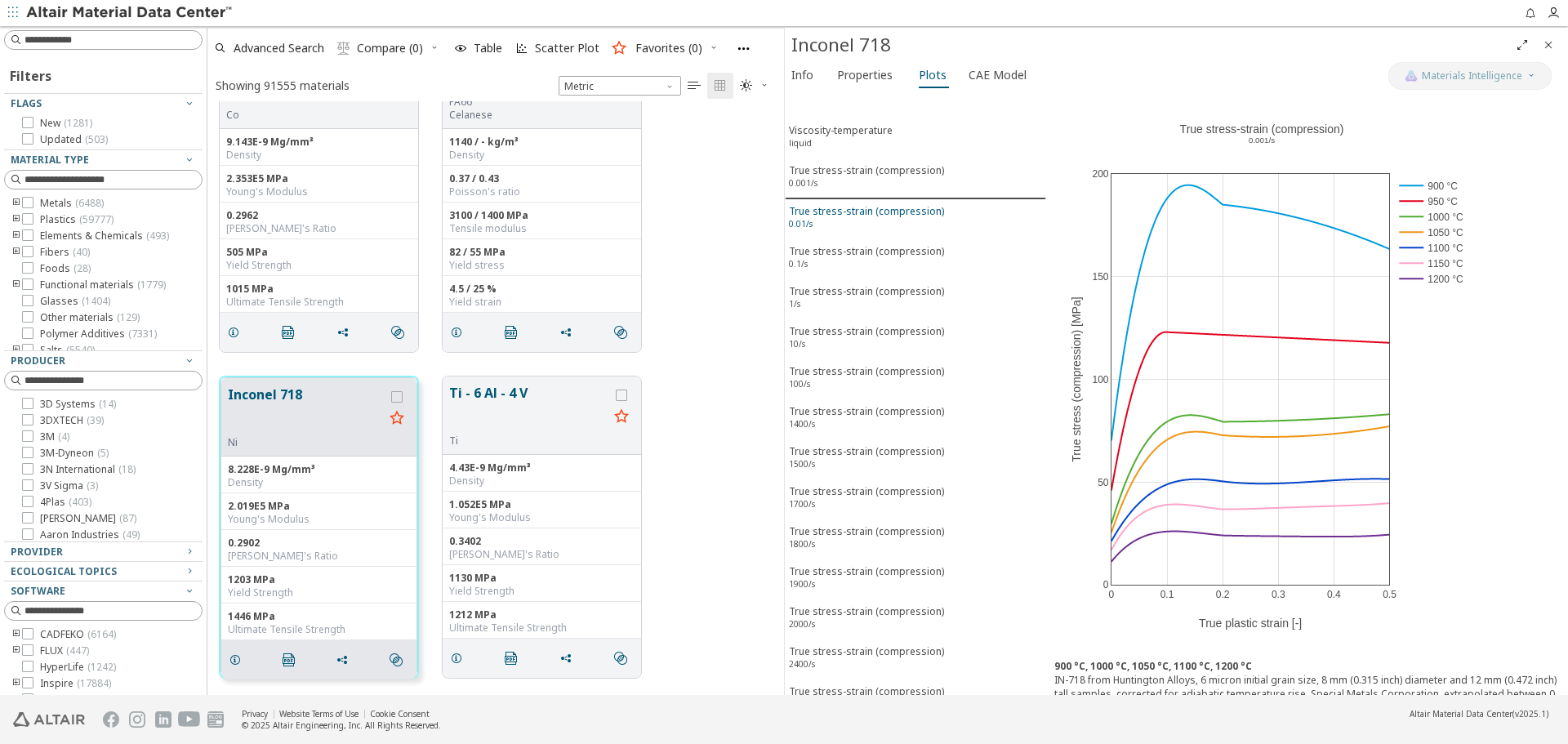
click at [866, 215] on div "True stress-strain (compression) 0.01/s" at bounding box center [866, 219] width 155 height 31
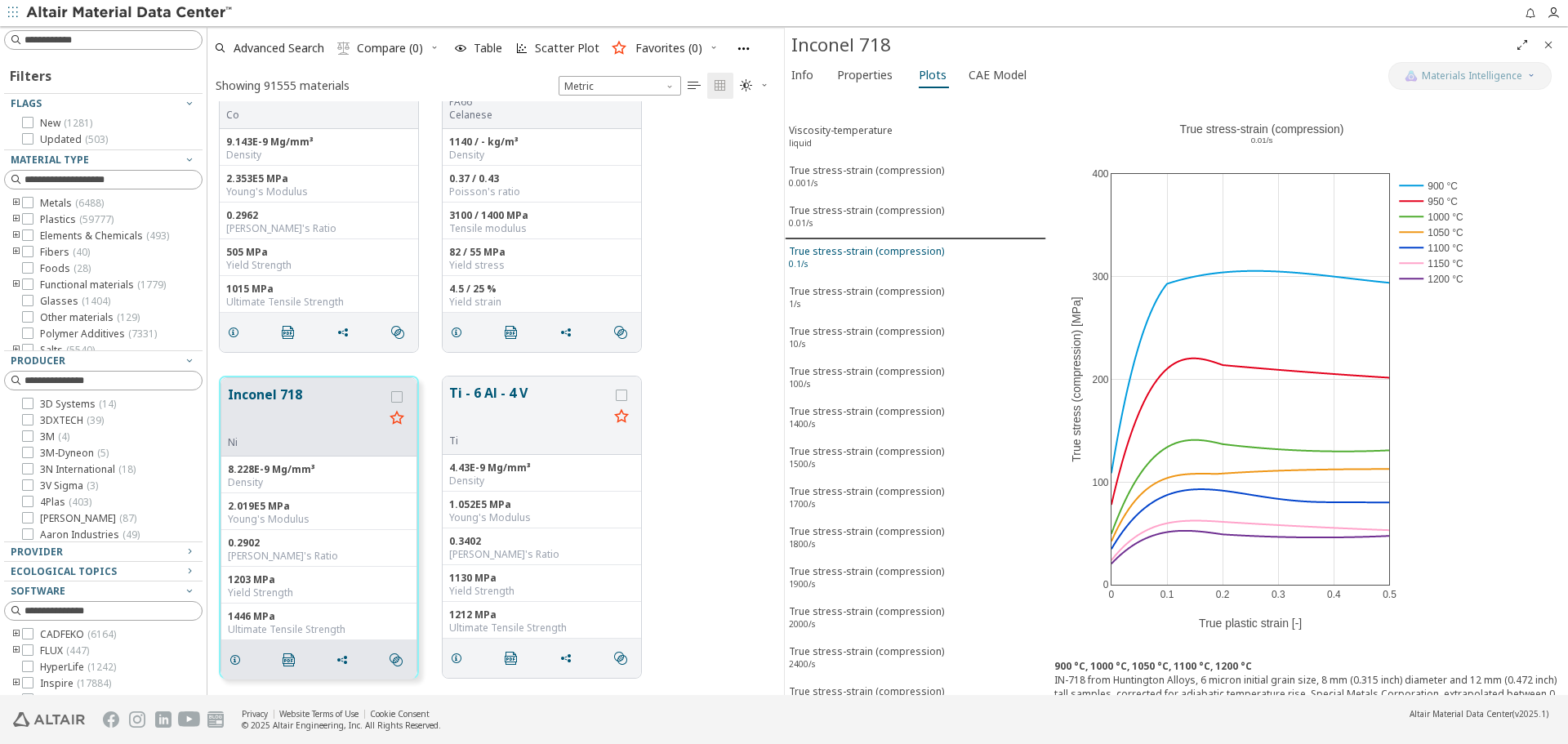
click at [859, 253] on div "True stress-strain (compression) 0.1/s" at bounding box center [866, 259] width 155 height 31
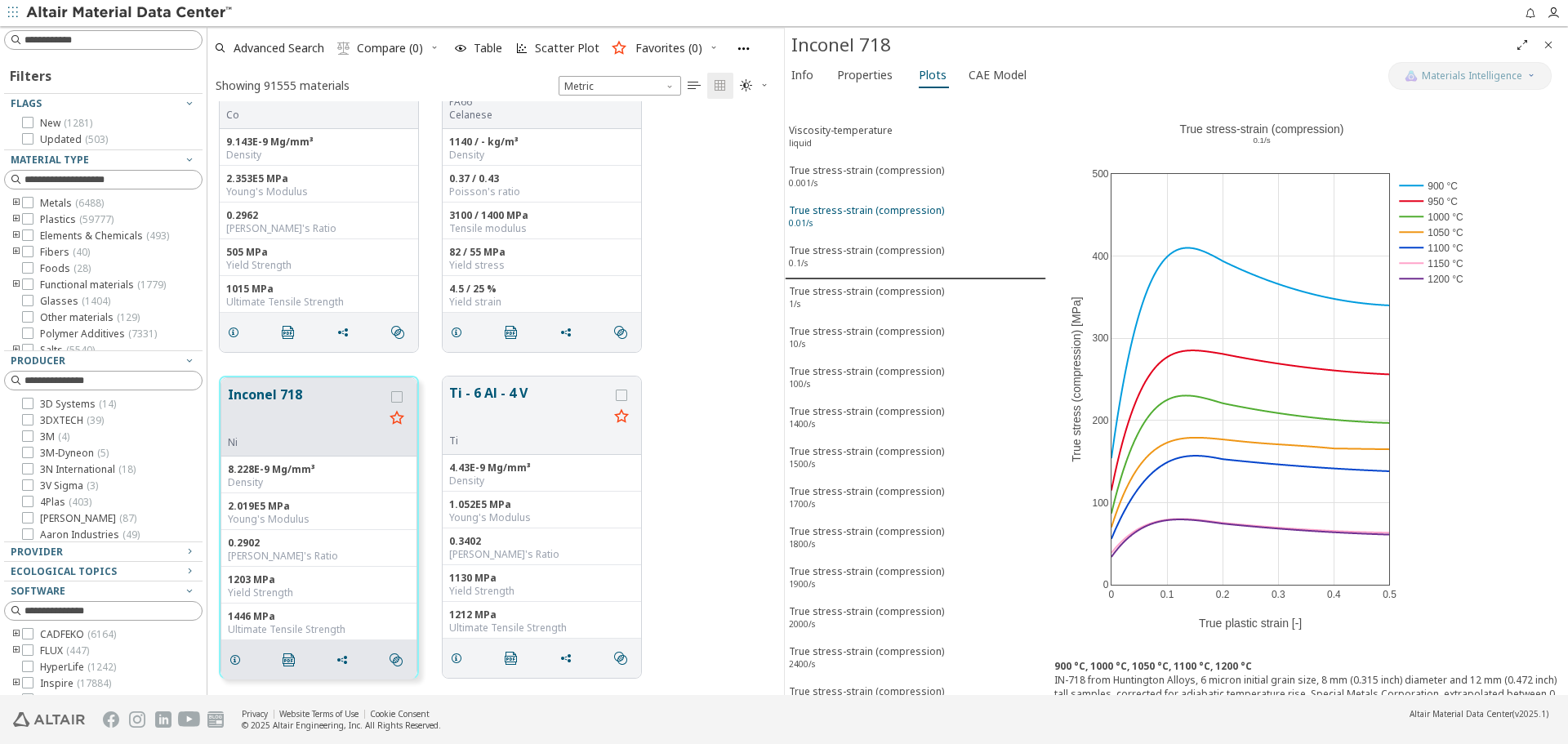
click at [861, 220] on div "True stress-strain (compression) 0.01/s" at bounding box center [866, 219] width 155 height 31
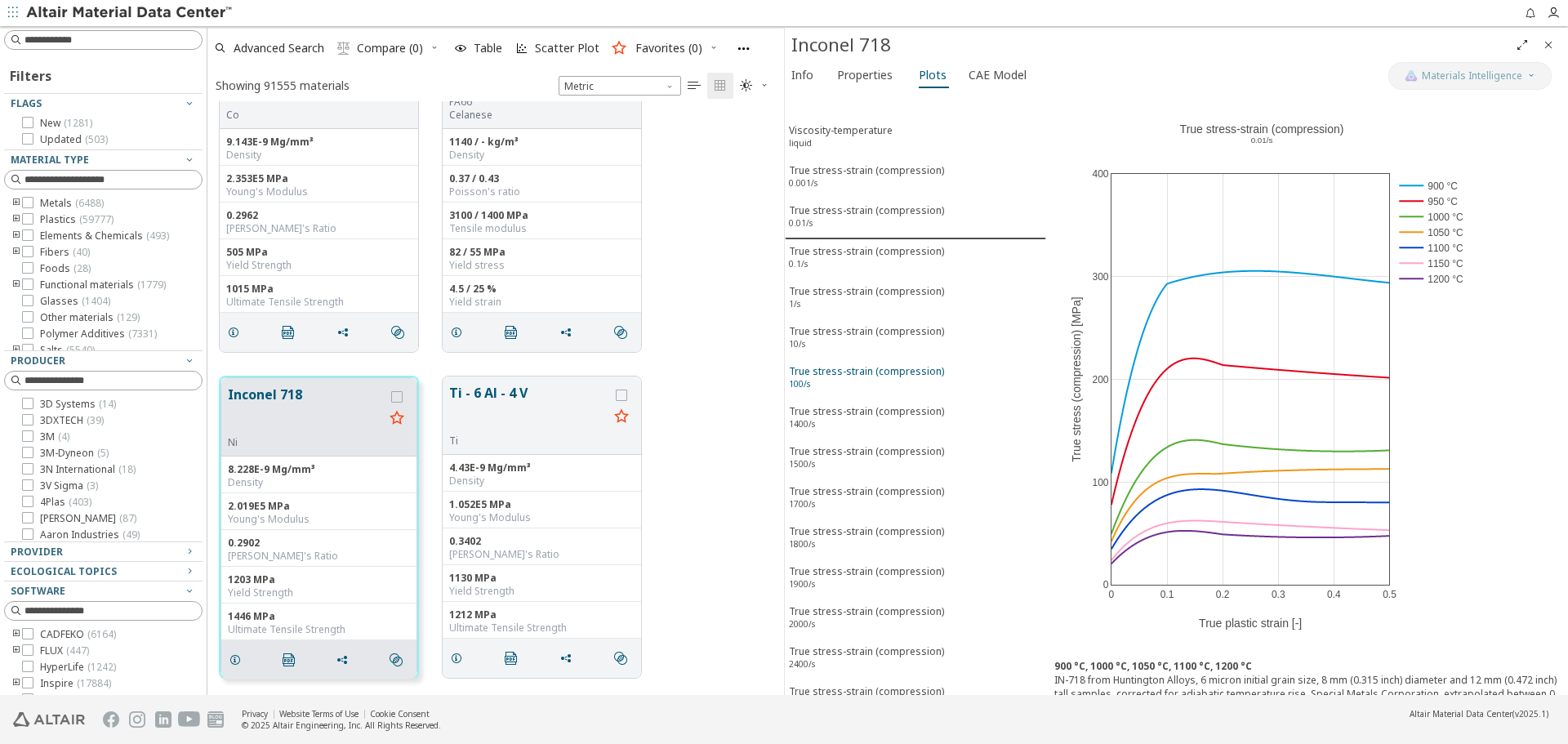
click at [865, 381] on div "True stress-strain (compression) 100/s" at bounding box center [866, 379] width 155 height 31
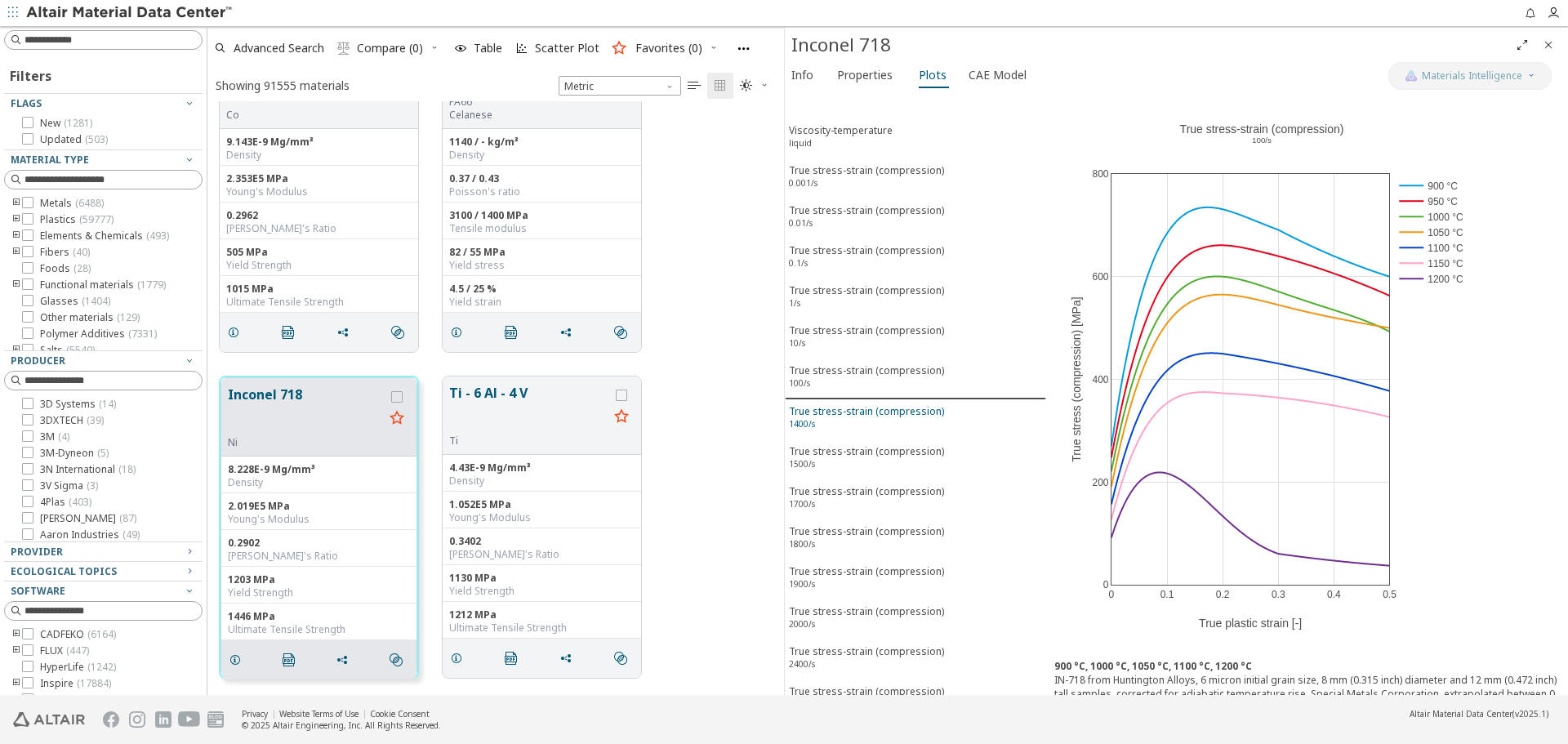
click at [869, 407] on div "True stress-strain (compression) 1400/s" at bounding box center [866, 419] width 155 height 31
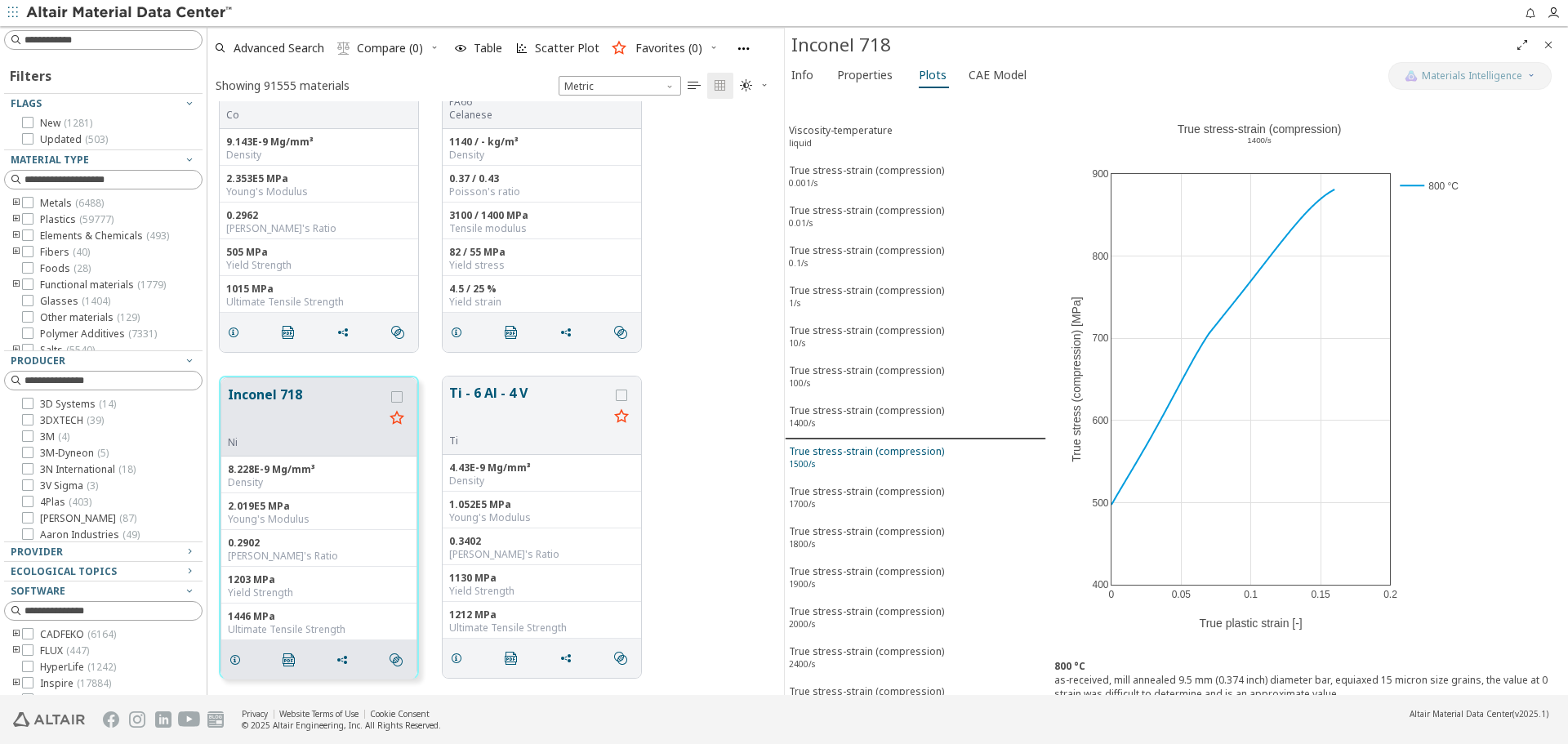
click at [870, 447] on div "True stress-strain (compression) 1500/s" at bounding box center [866, 459] width 155 height 31
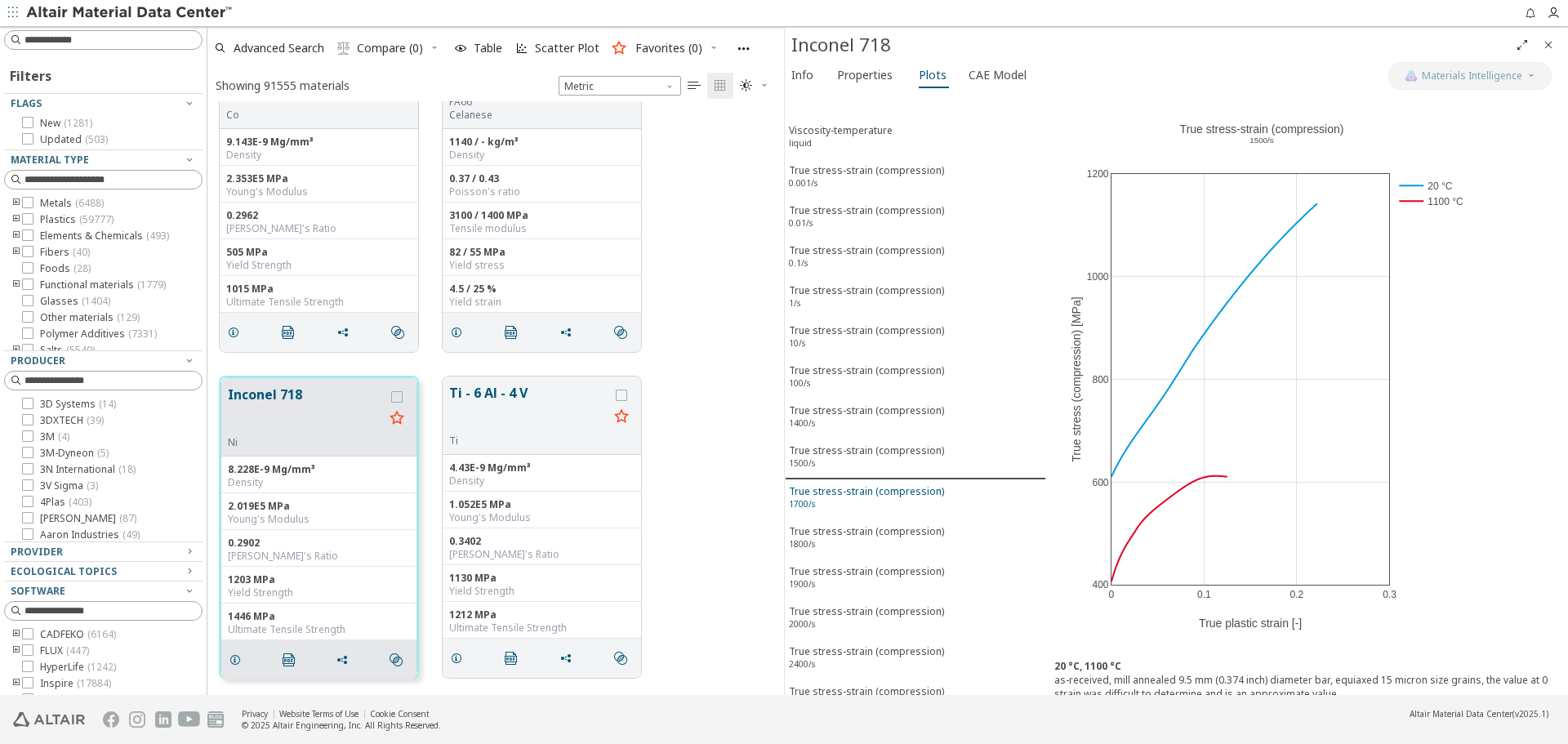
click at [876, 484] on div "True stress-strain (compression) 1700/s" at bounding box center [866, 499] width 155 height 31
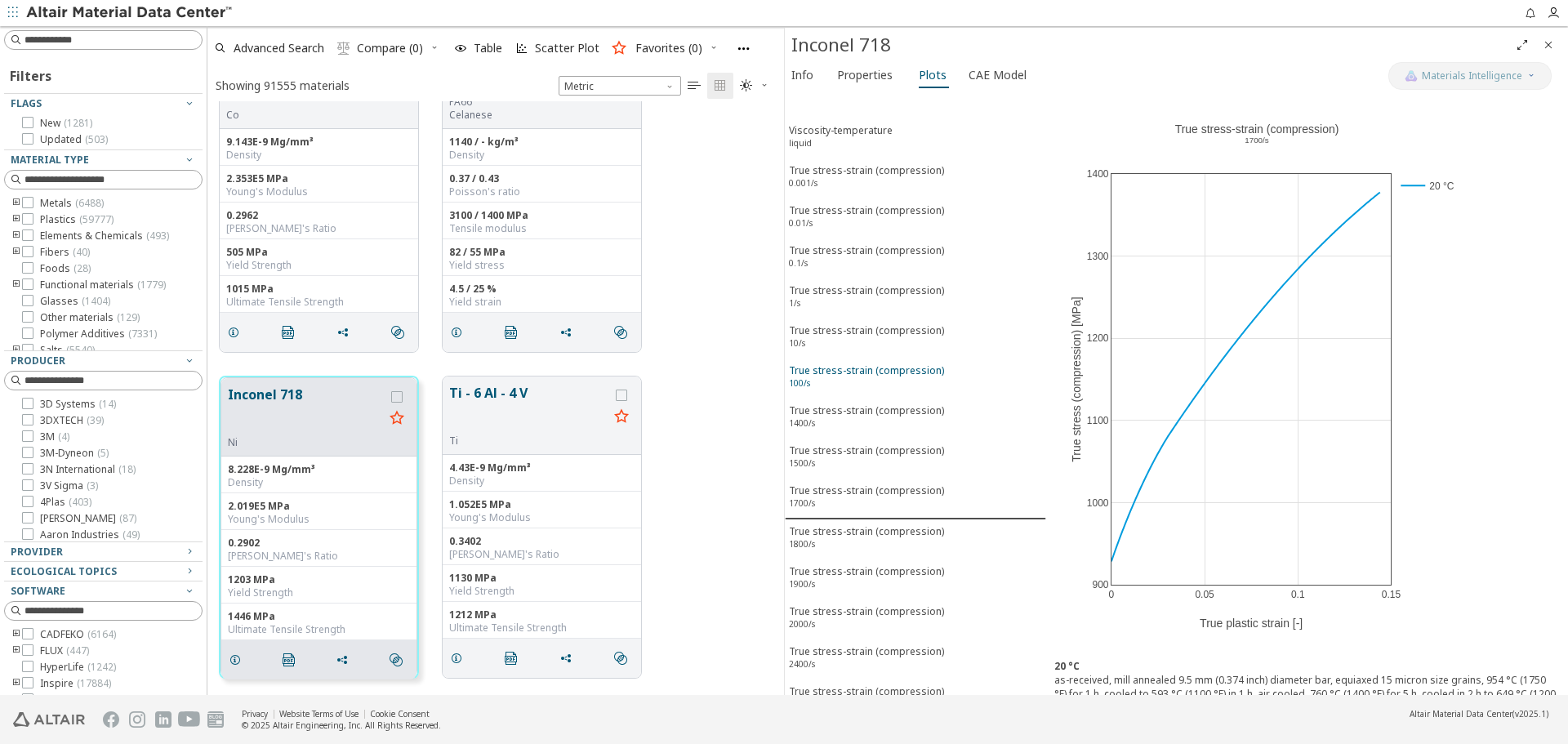
click at [875, 365] on div "True stress-strain (compression) 100/s" at bounding box center [866, 379] width 155 height 31
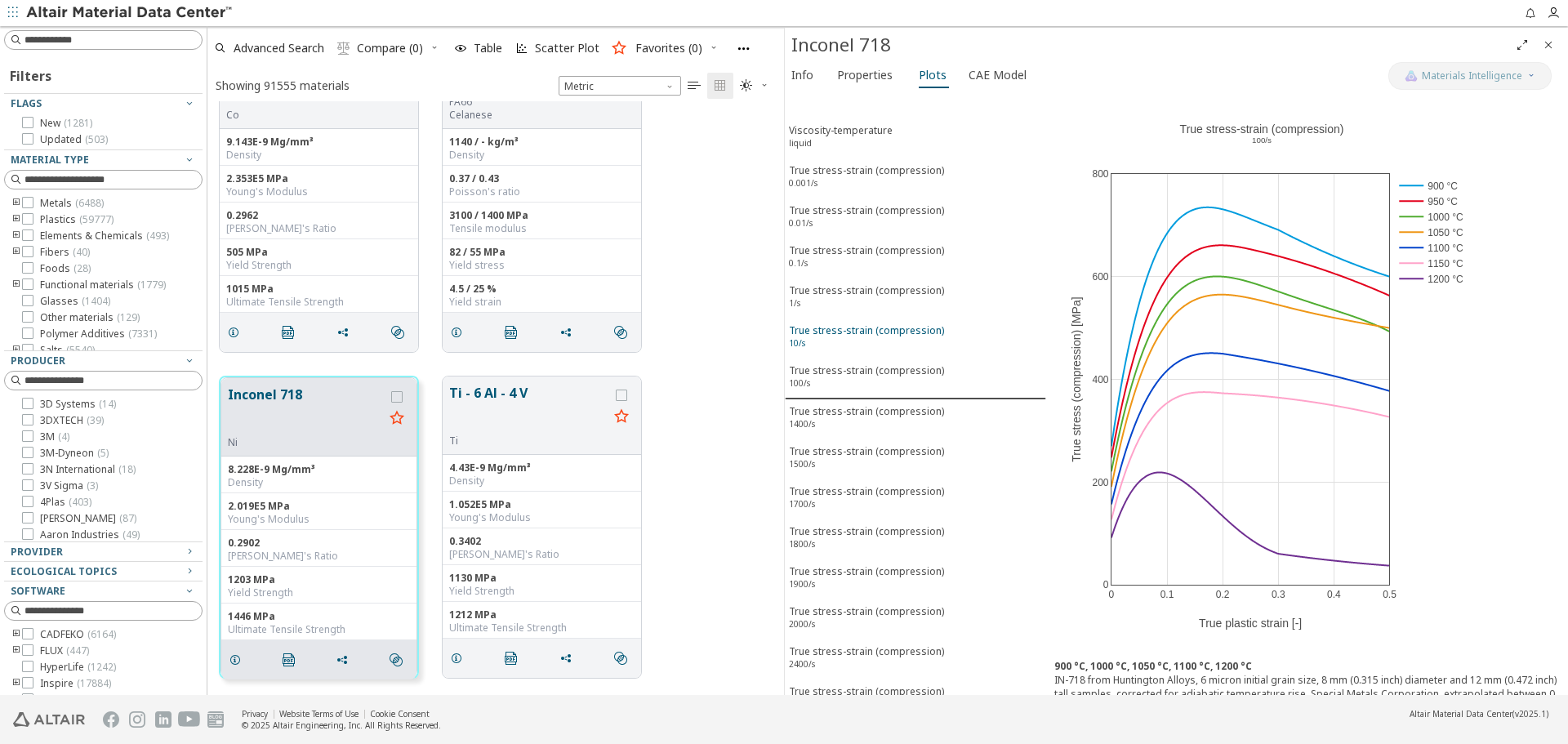
click at [903, 332] on div "True stress-strain (compression) 10/s" at bounding box center [866, 338] width 155 height 31
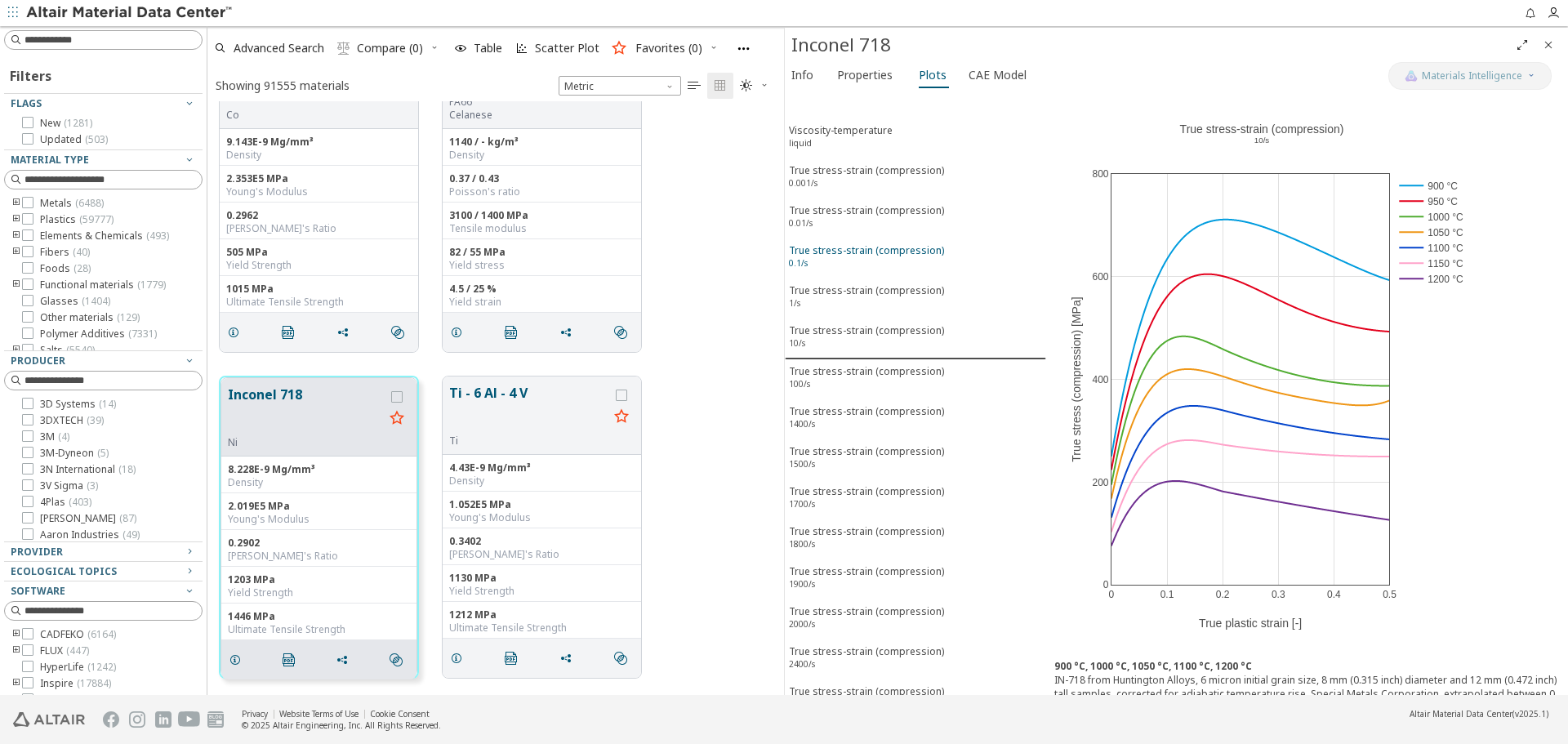
click at [918, 252] on div "True stress-strain (compression) 0.1/s" at bounding box center [866, 258] width 155 height 31
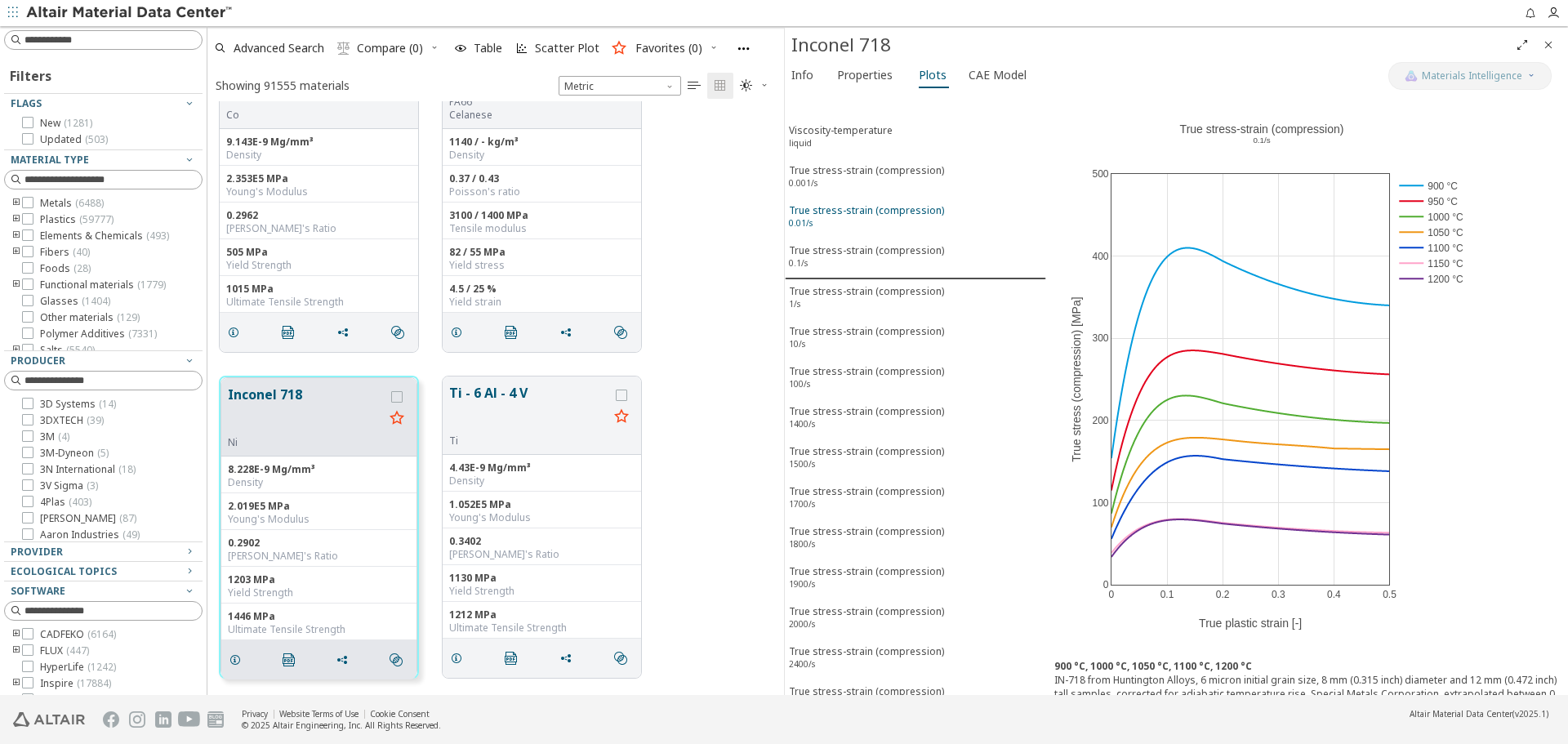
click at [915, 218] on div "True stress-strain (compression) 0.01/s" at bounding box center [866, 219] width 155 height 31
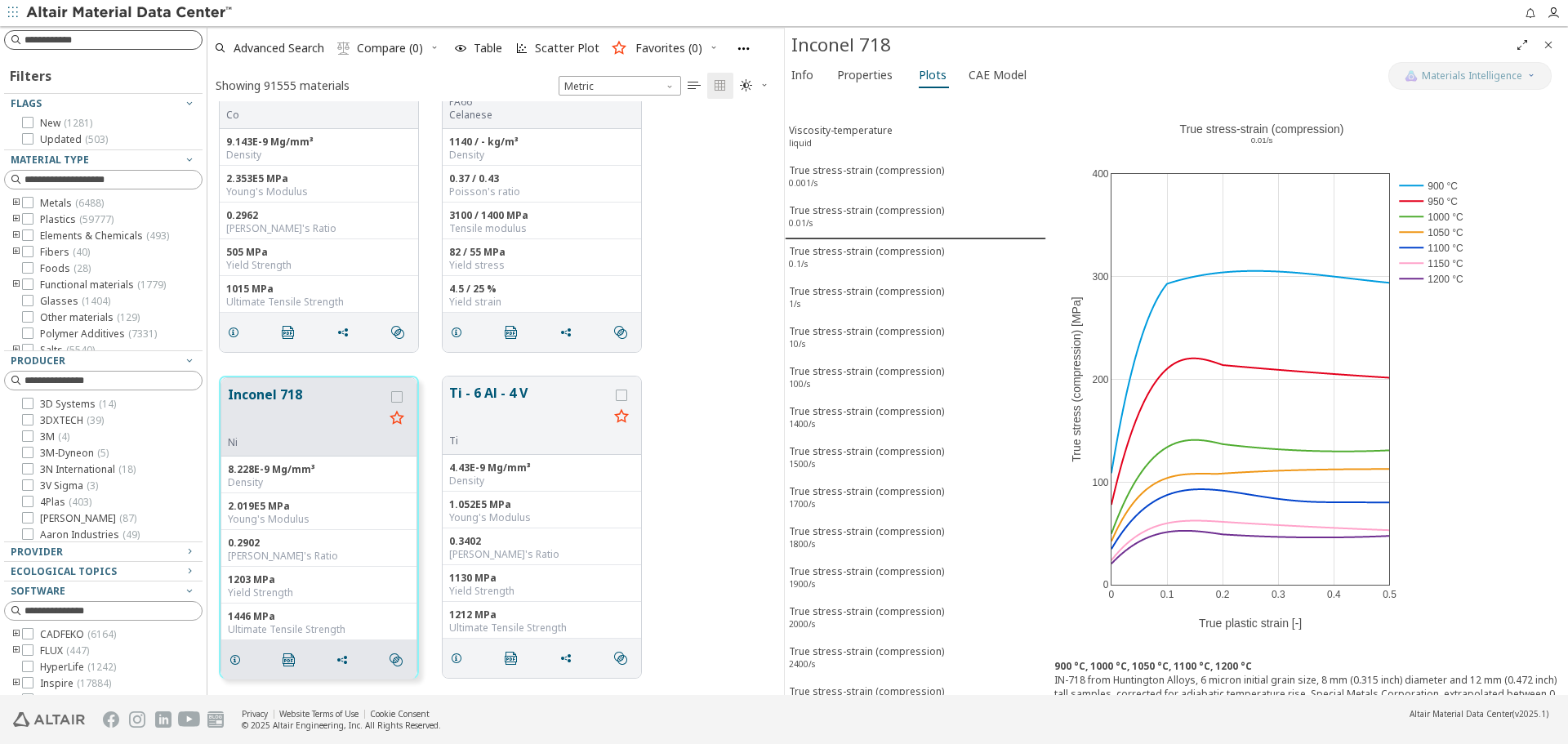
drag, startPoint x: 1549, startPoint y: 43, endPoint x: 62, endPoint y: 40, distance: 1487.0
click at [1549, 43] on icon "Close" at bounding box center [1548, 45] width 13 height 13
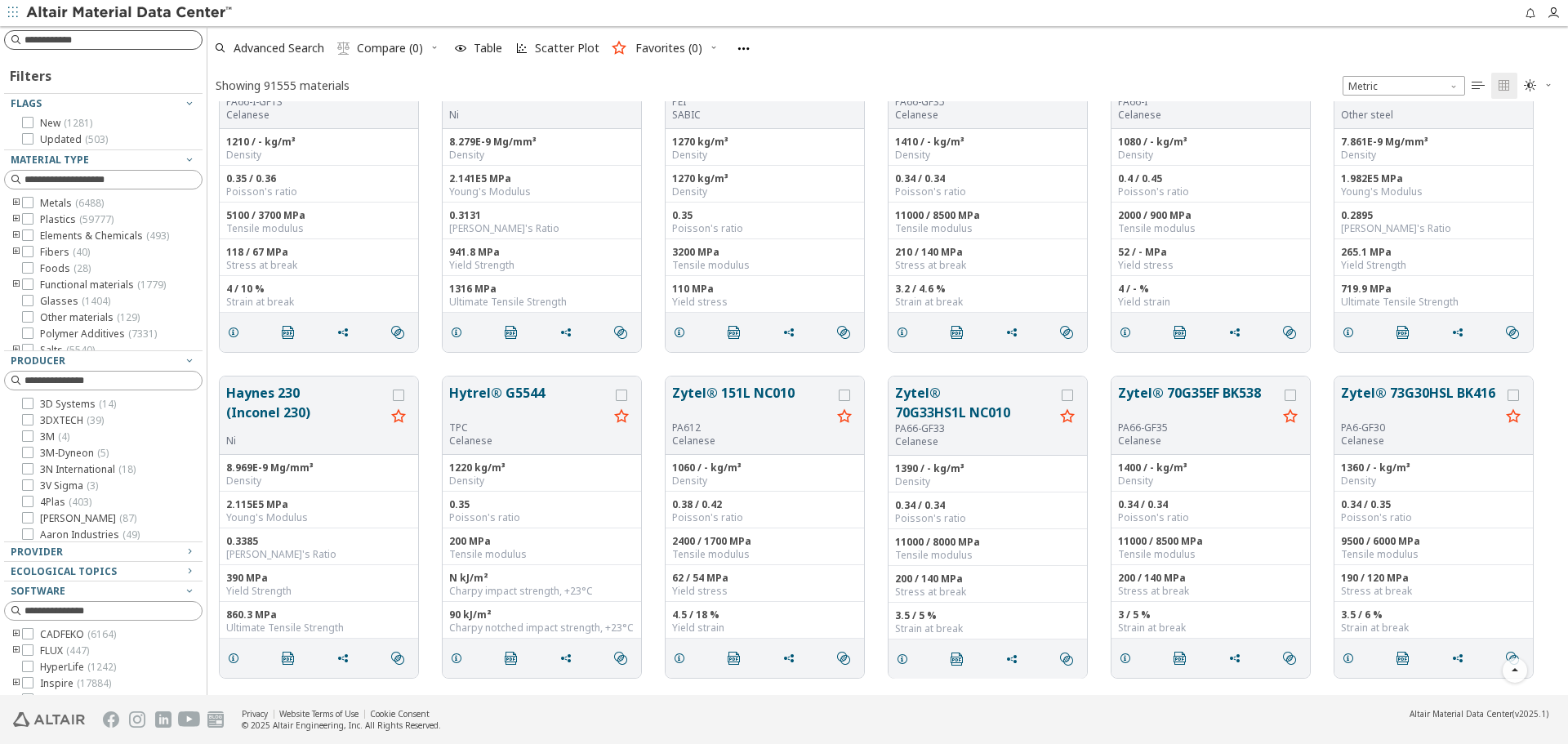
click at [66, 35] on input at bounding box center [113, 40] width 177 height 16
type input "********"
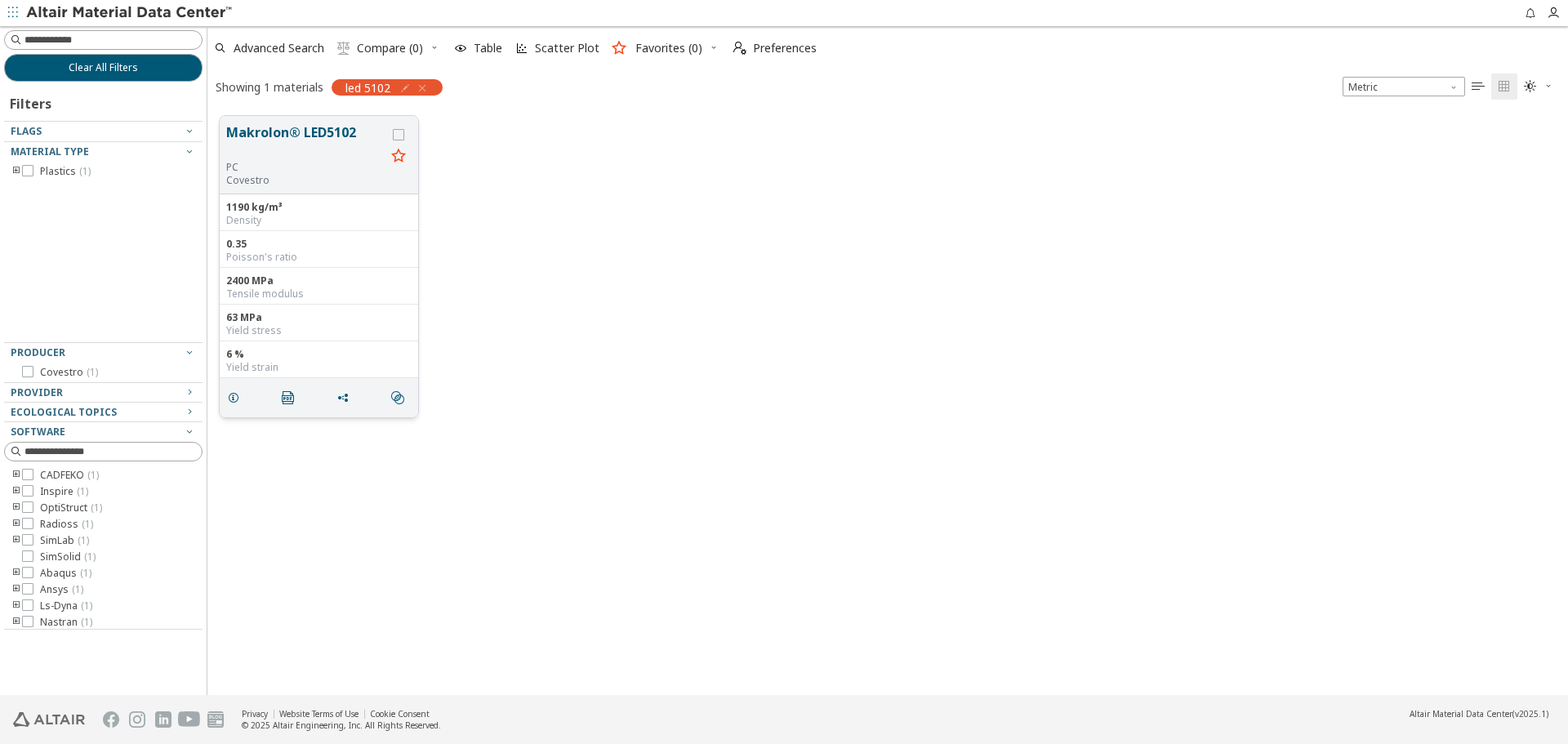
click at [265, 137] on button "Makrolon® LED5102" at bounding box center [305, 142] width 159 height 39
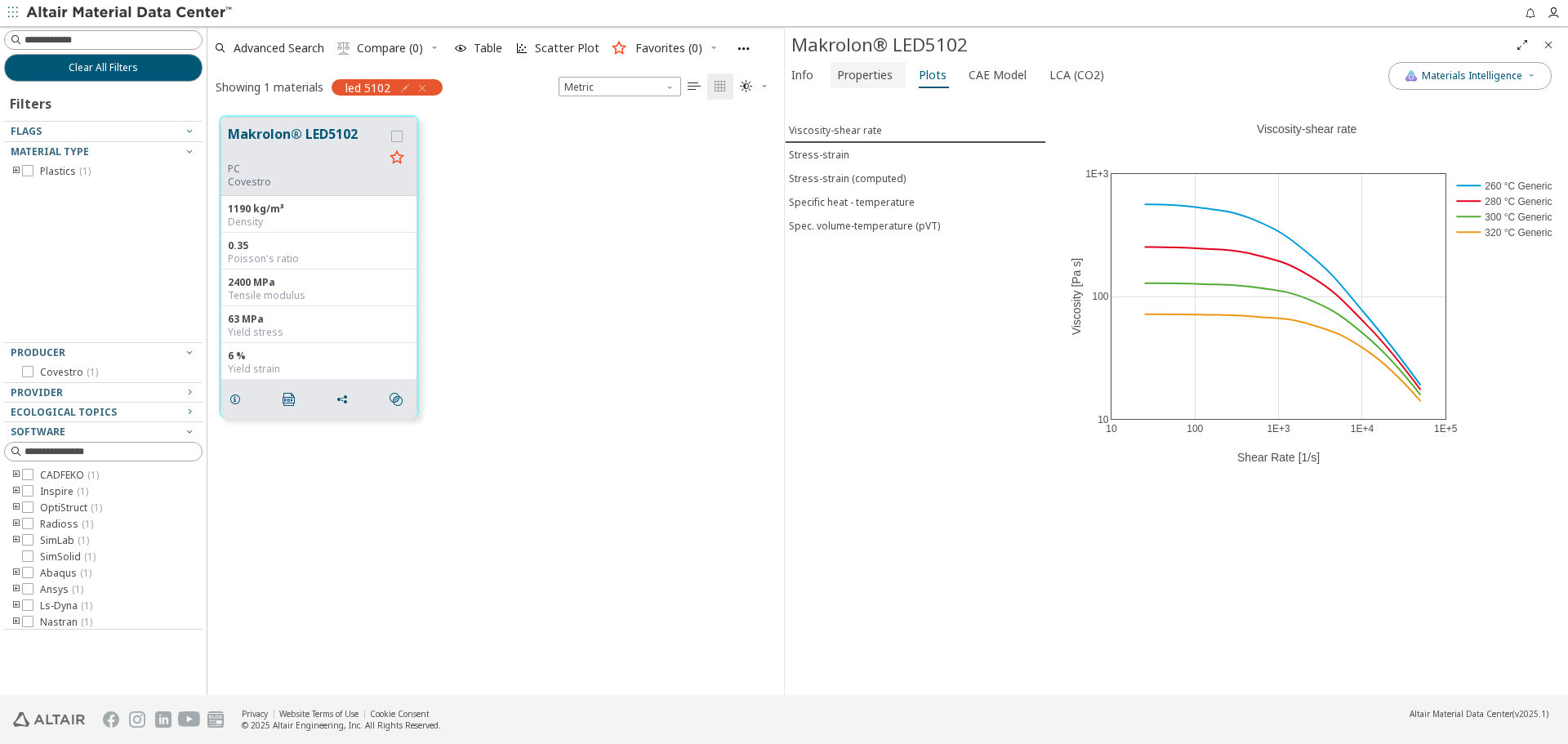
click at [863, 66] on span "Properties" at bounding box center [864, 75] width 55 height 26
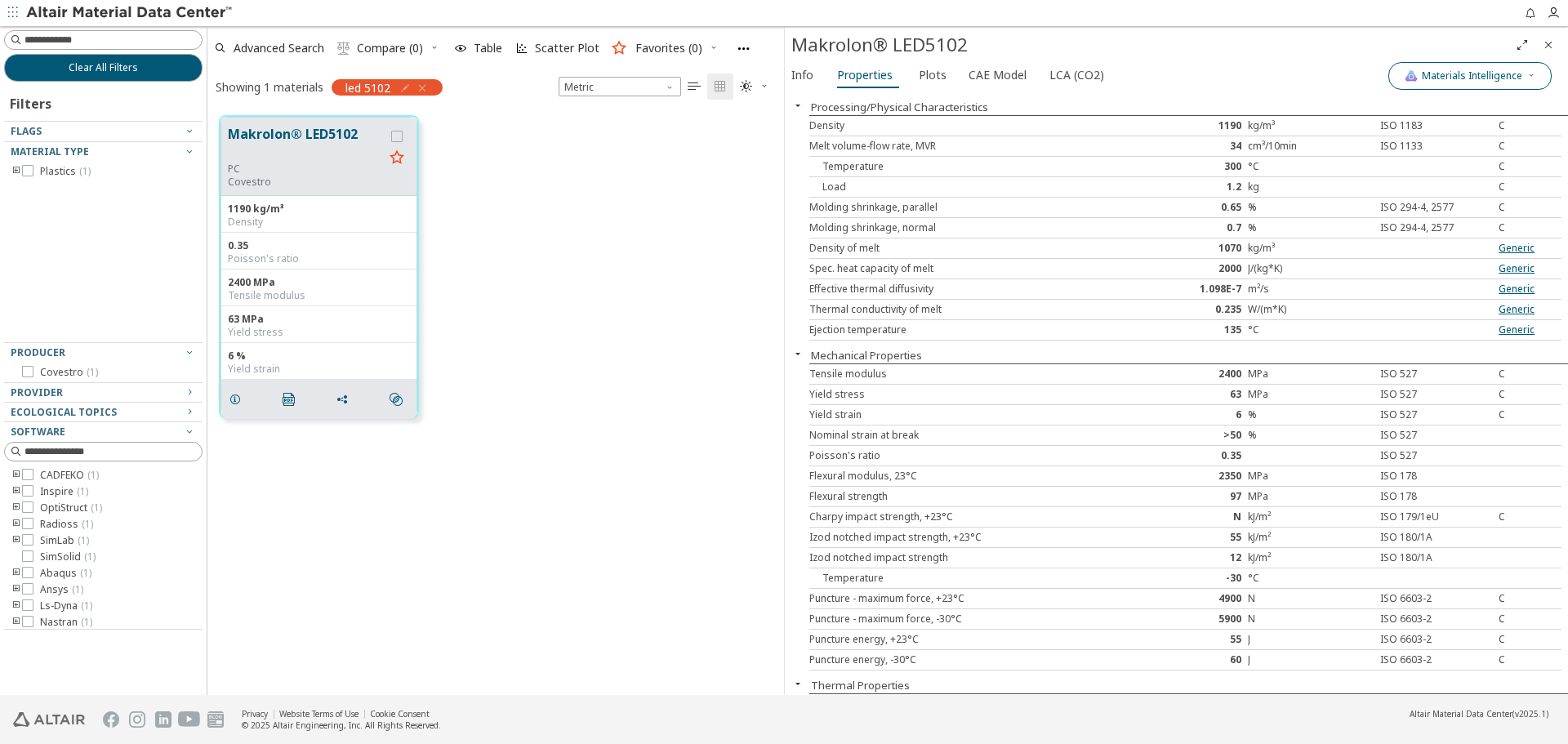
click at [1517, 72] on span "Materials Intelligence" at bounding box center [1472, 76] width 101 height 13
click at [1402, 148] on span "button" at bounding box center [1407, 151] width 10 height 10
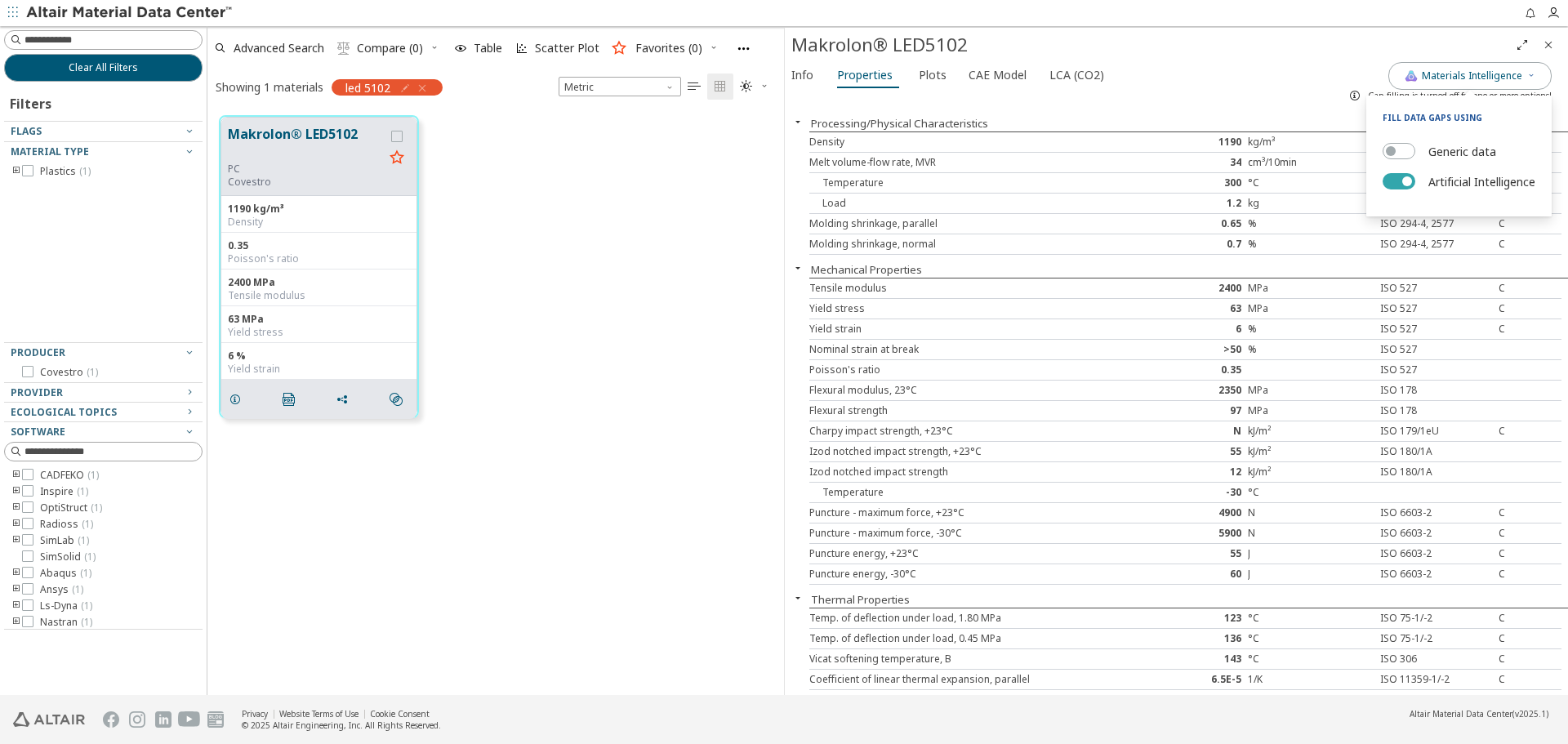
click at [1399, 176] on button "Artificial Intelligence" at bounding box center [1399, 181] width 33 height 16
click at [1291, 68] on div "Info Properties Plots CAE Model LCA (CO2)" at bounding box center [1087, 77] width 603 height 31
click at [940, 80] on span "Plots" at bounding box center [933, 75] width 31 height 26
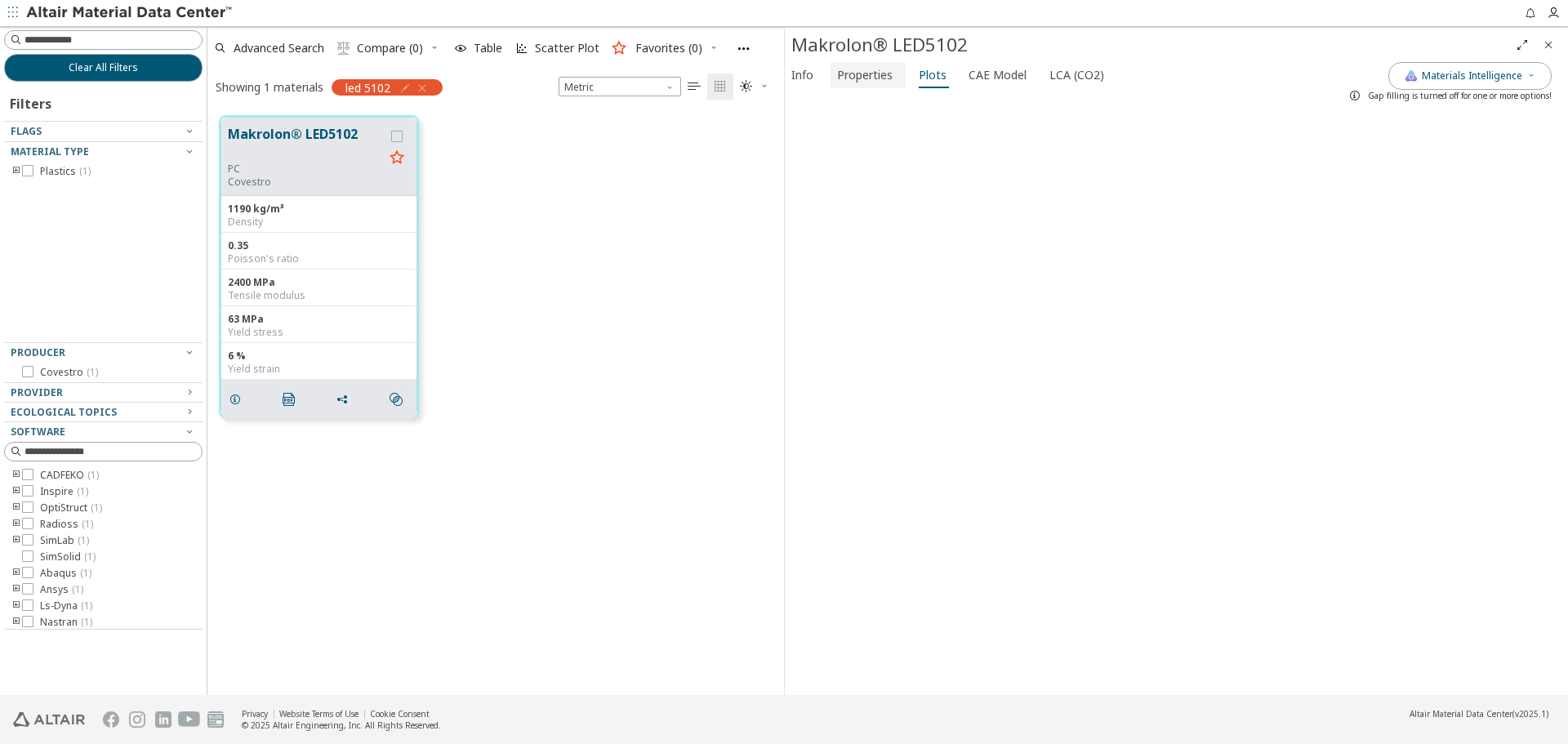
click at [879, 82] on span "Properties" at bounding box center [864, 75] width 55 height 26
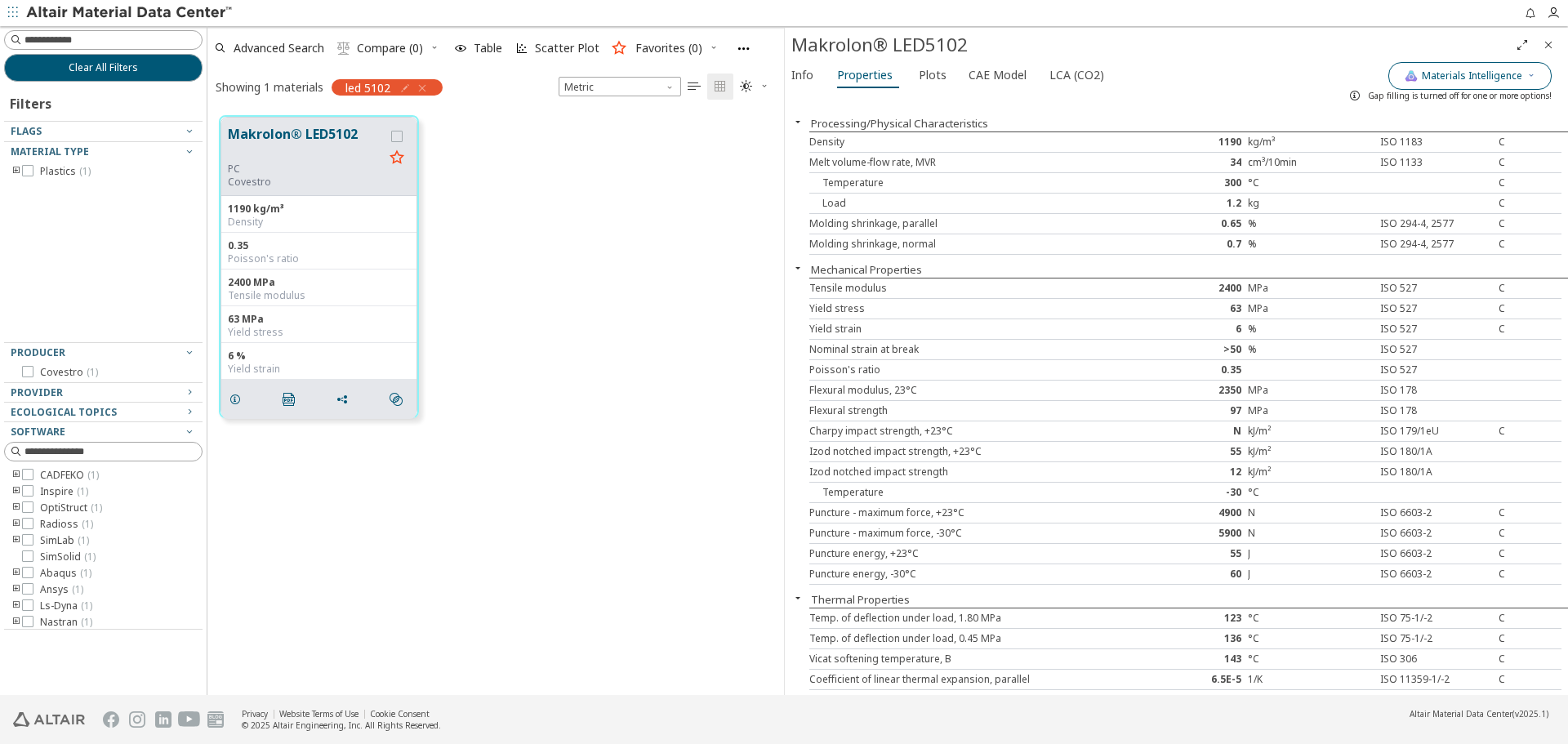
click at [1531, 77] on icon "button" at bounding box center [1531, 75] width 10 height 10
click at [1393, 146] on button "Generic data" at bounding box center [1399, 151] width 33 height 16
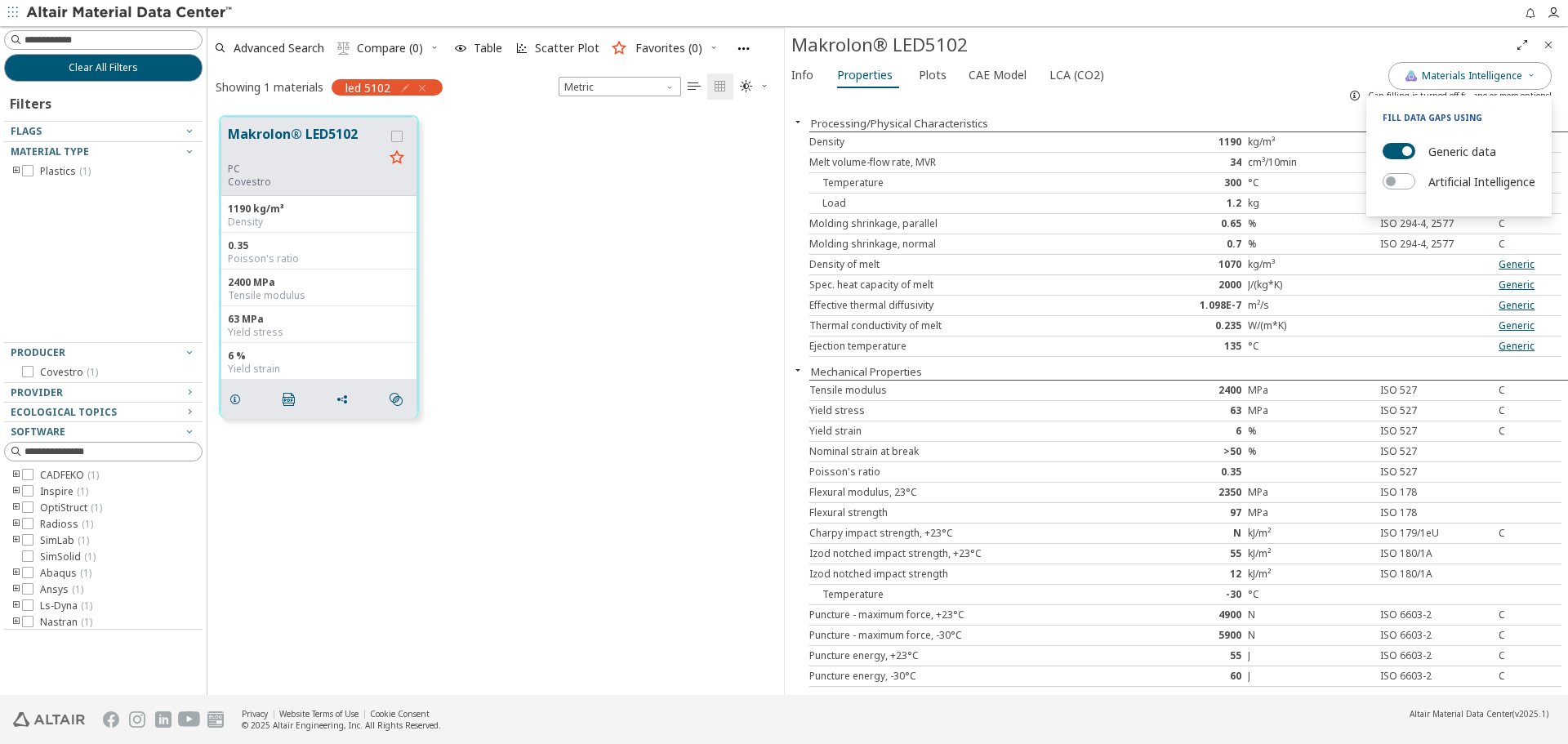
click at [1283, 215] on div "Molding shrinkage, parallel 0.65 % ISO 294-4, 2577 C" at bounding box center [1185, 224] width 752 height 21
click at [920, 78] on span "Plots" at bounding box center [932, 75] width 28 height 26
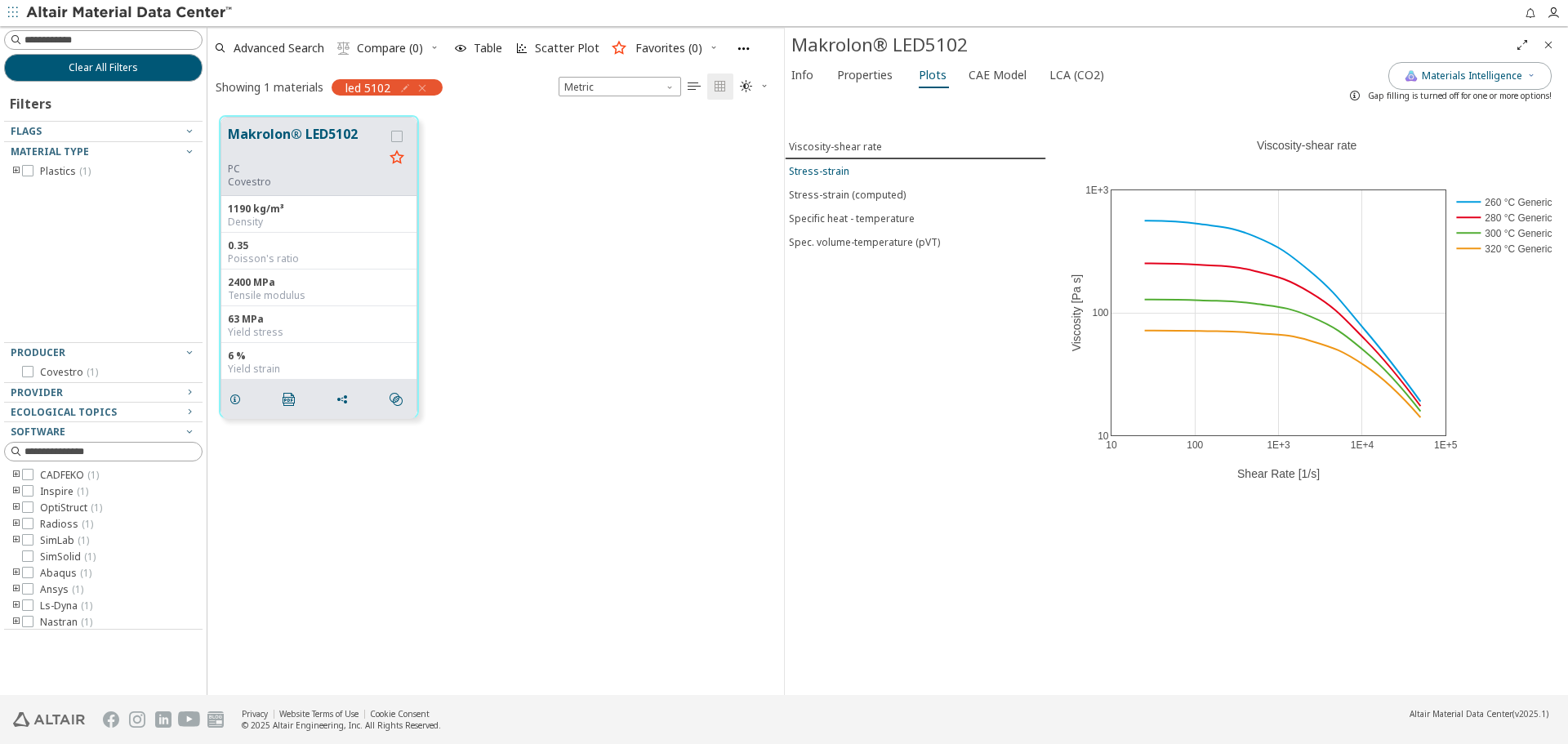
click at [840, 171] on div "Stress-strain" at bounding box center [819, 171] width 60 height 14
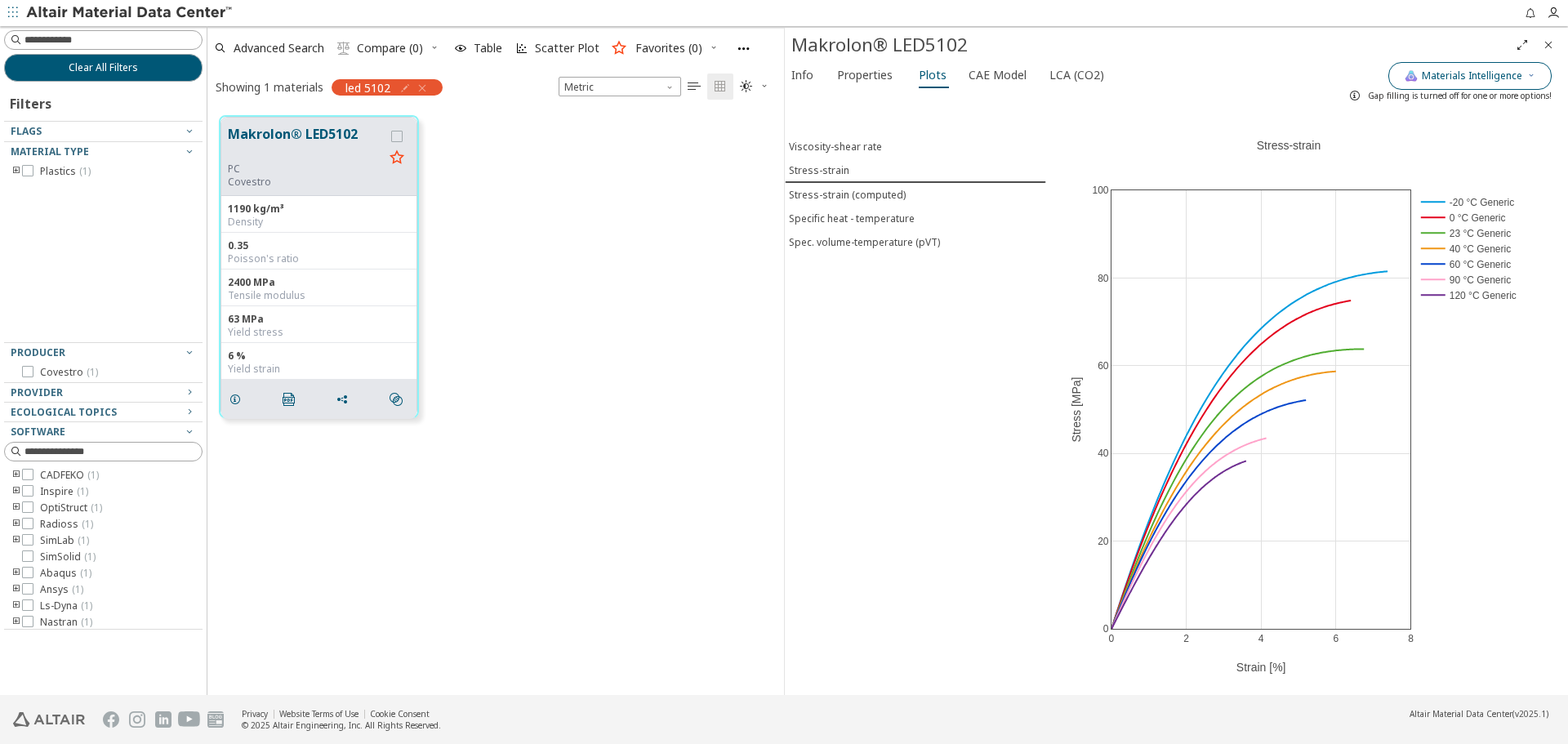
click at [1526, 76] on icon "button" at bounding box center [1531, 75] width 10 height 10
click at [1402, 149] on span "button" at bounding box center [1407, 151] width 10 height 10
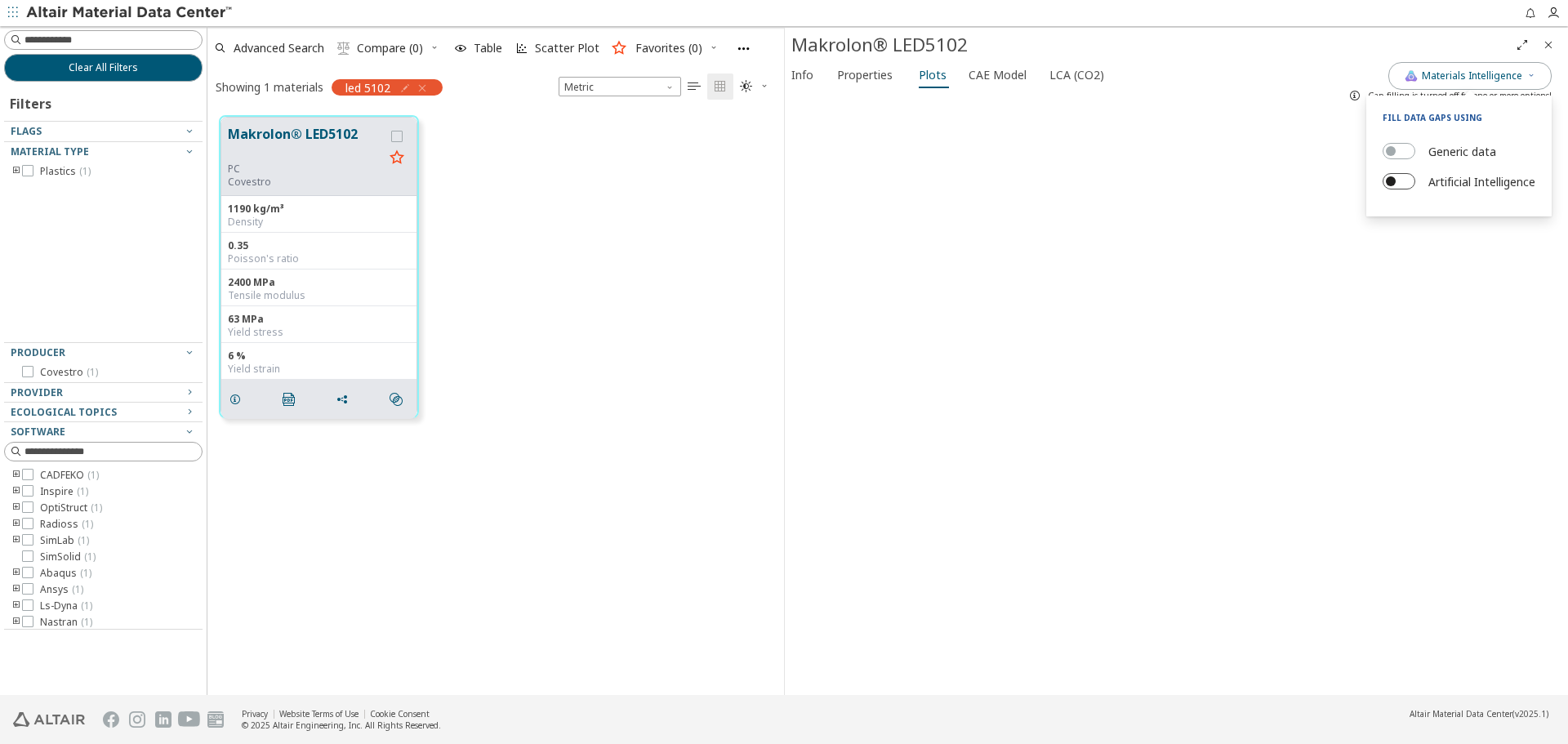
click at [1390, 182] on span "button" at bounding box center [1391, 181] width 10 height 10
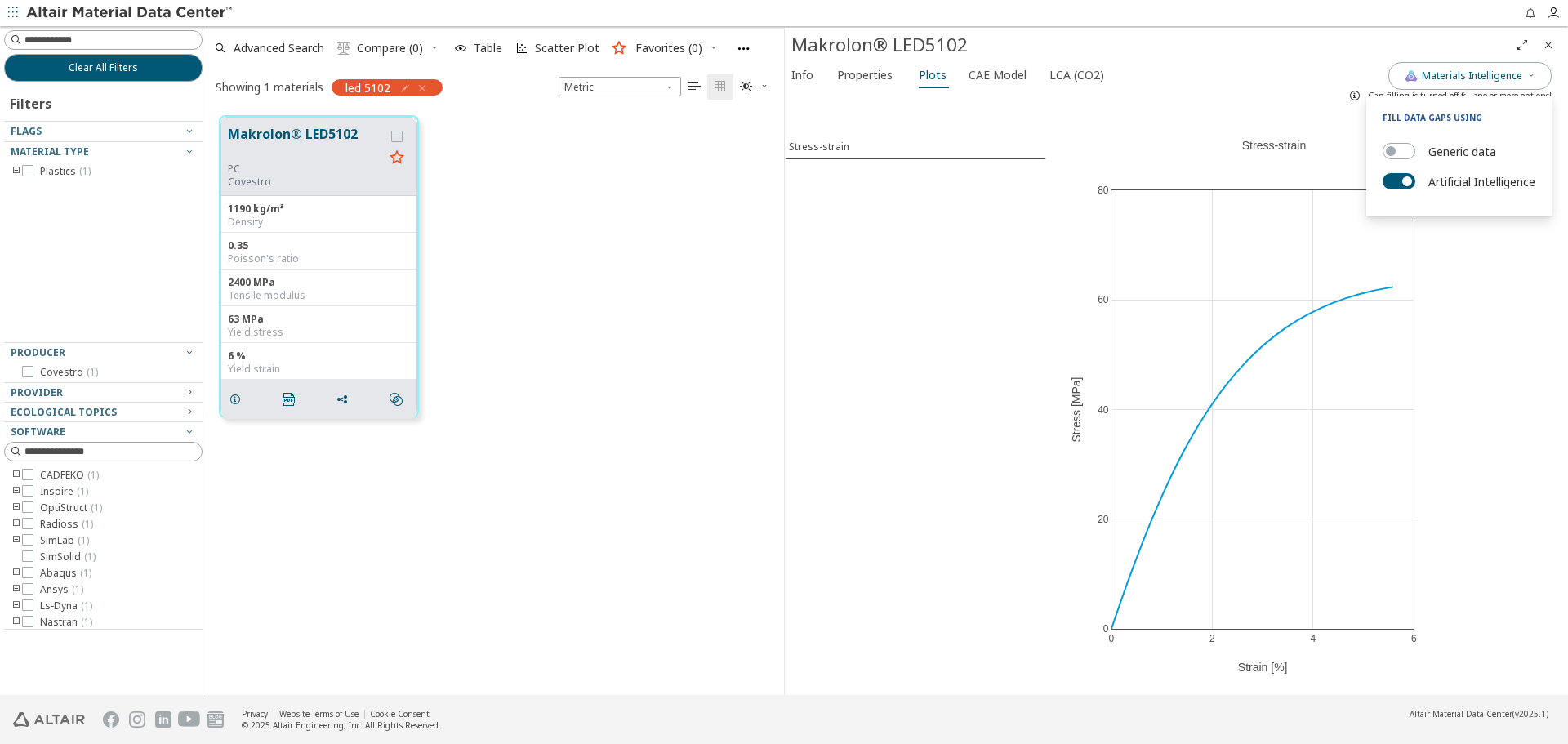
click at [950, 328] on div "Stress-strain" at bounding box center [915, 402] width 261 height 586
click at [1464, 641] on div "0 2 4 6 0 20 40 60 80 23 °C AI Stress-strain Strain [%] Stress [MPa]" at bounding box center [1275, 402] width 457 height 586
click at [176, 71] on button "Clear All Filters" at bounding box center [103, 68] width 199 height 28
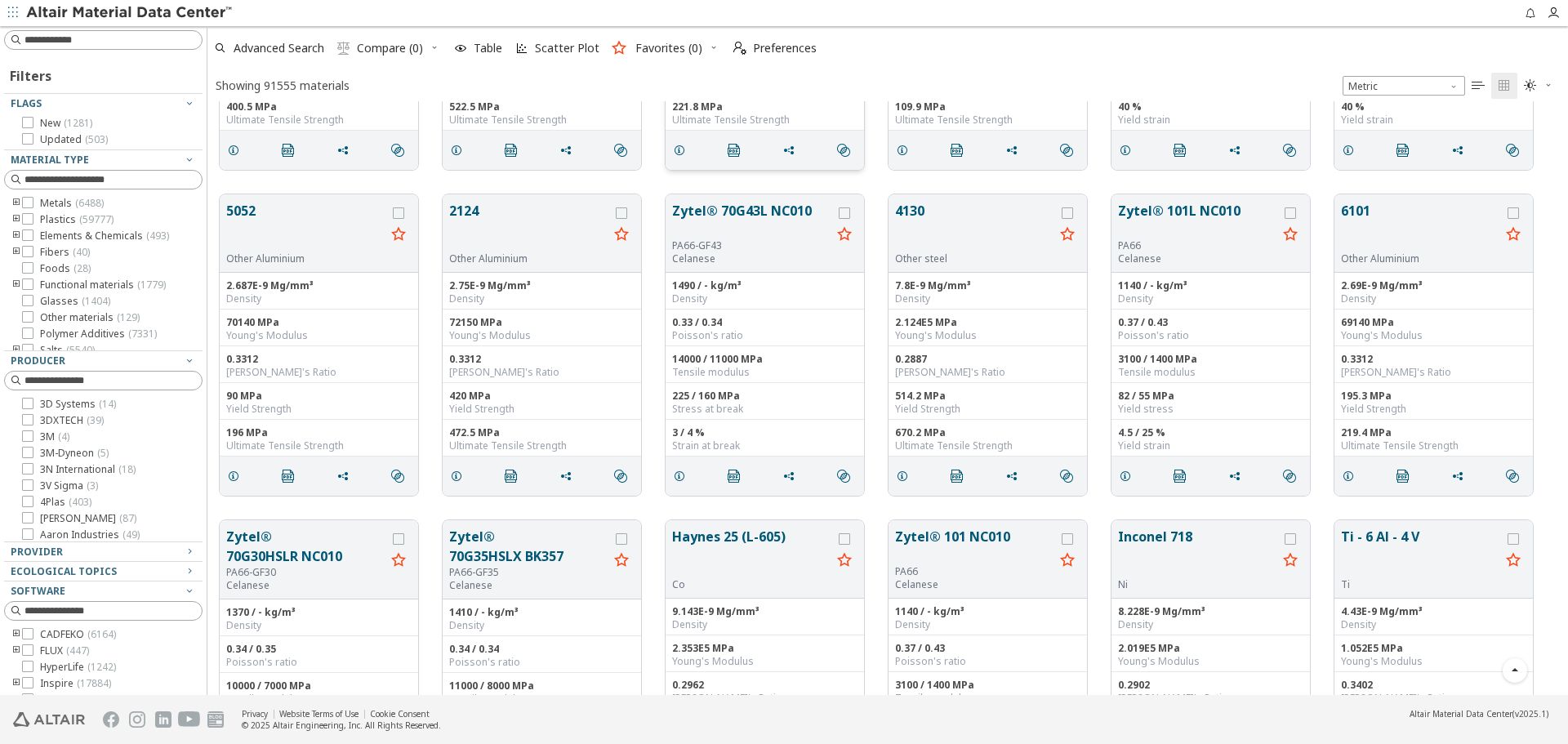
scroll to position [327, 0]
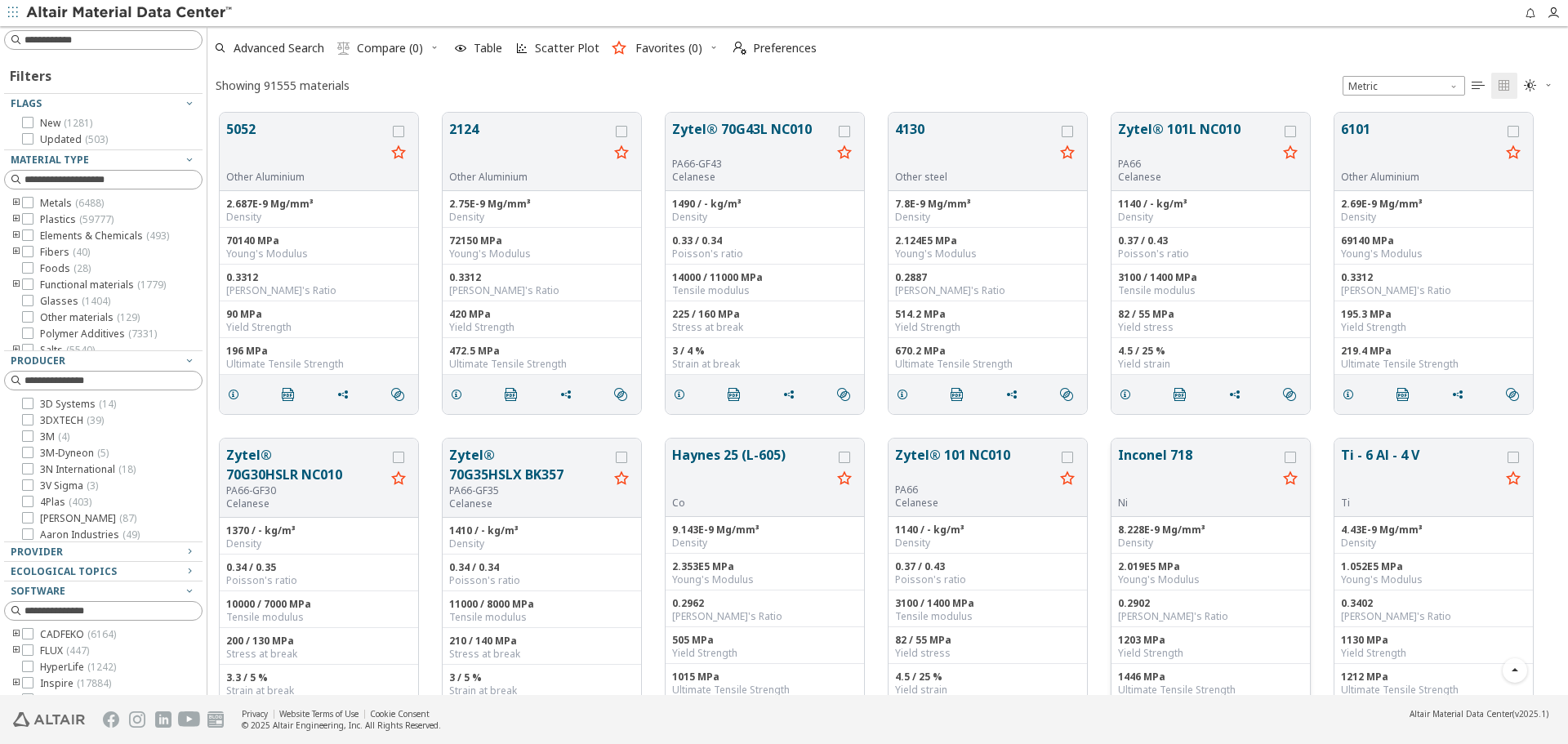
click at [1183, 463] on button "Inconel 718" at bounding box center [1197, 471] width 159 height 51
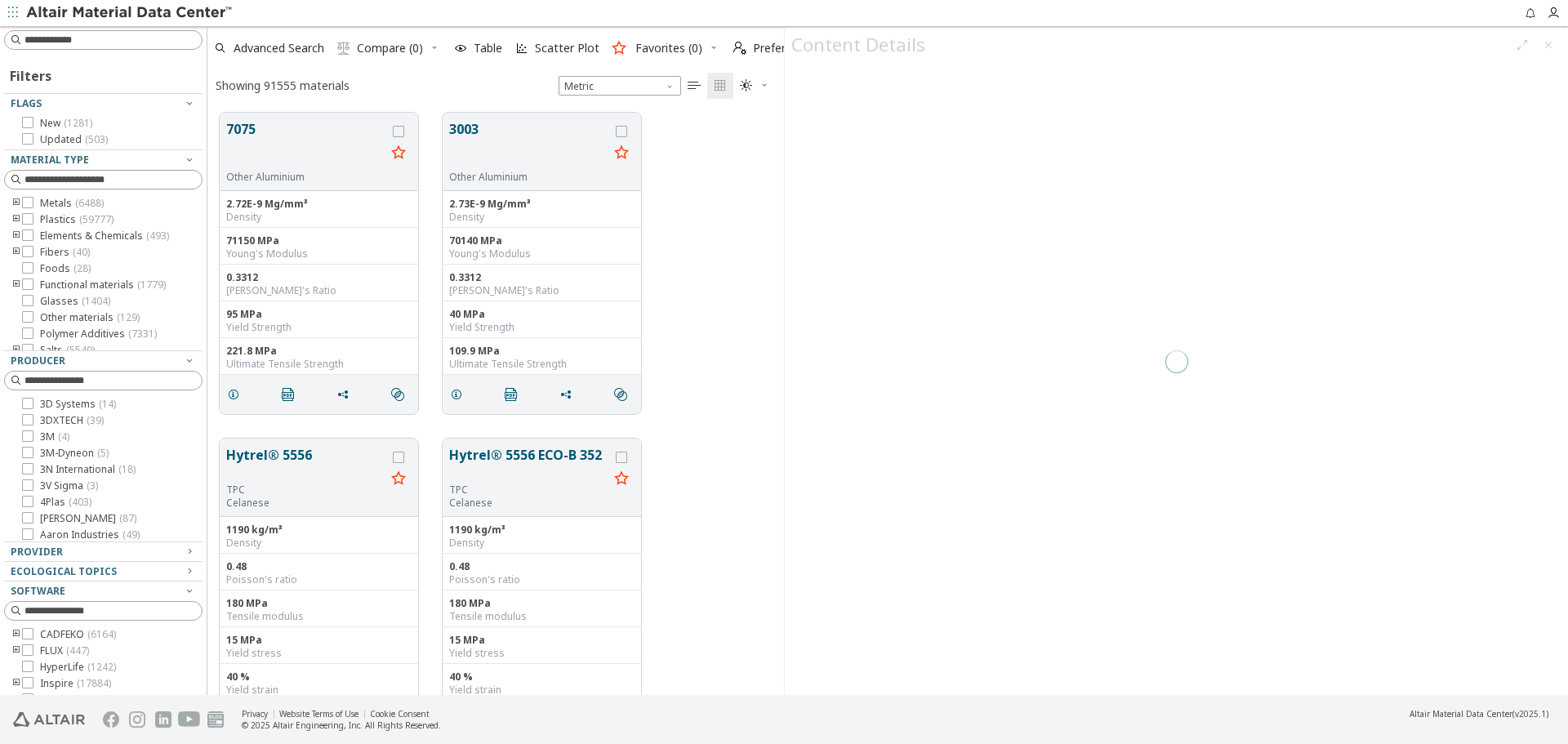
scroll to position [582, 564]
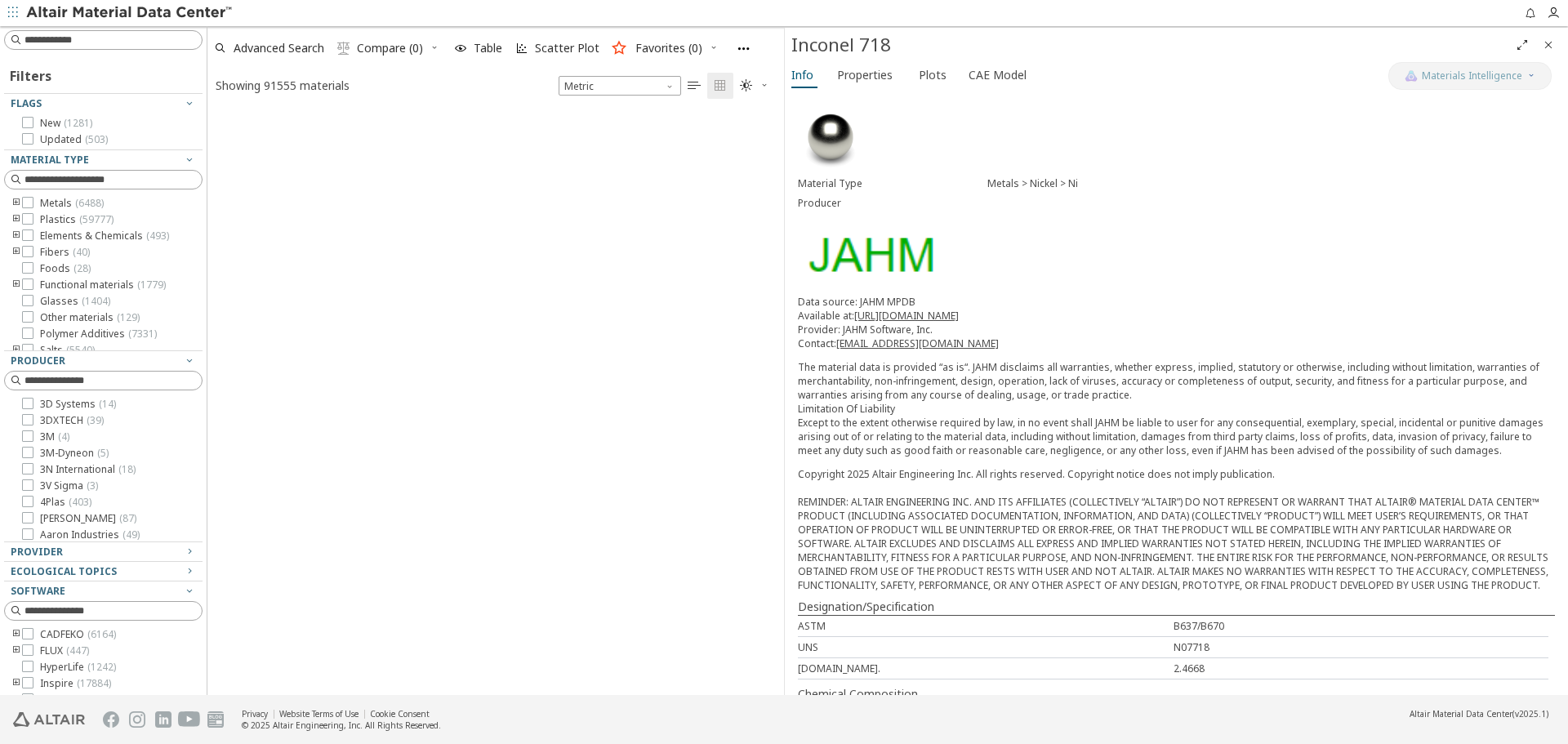
scroll to position [2345, 0]
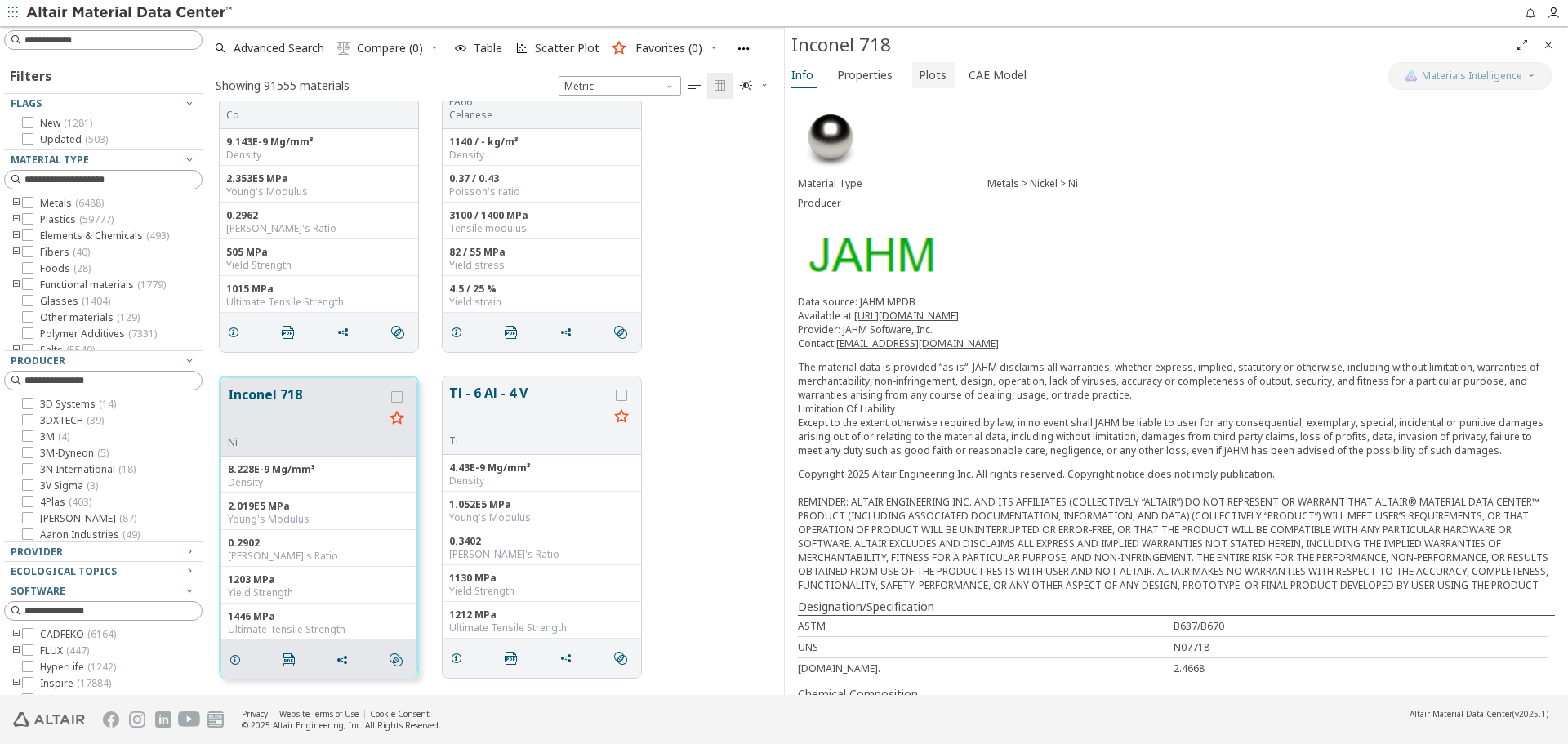
click at [937, 72] on span "Plots" at bounding box center [932, 75] width 28 height 26
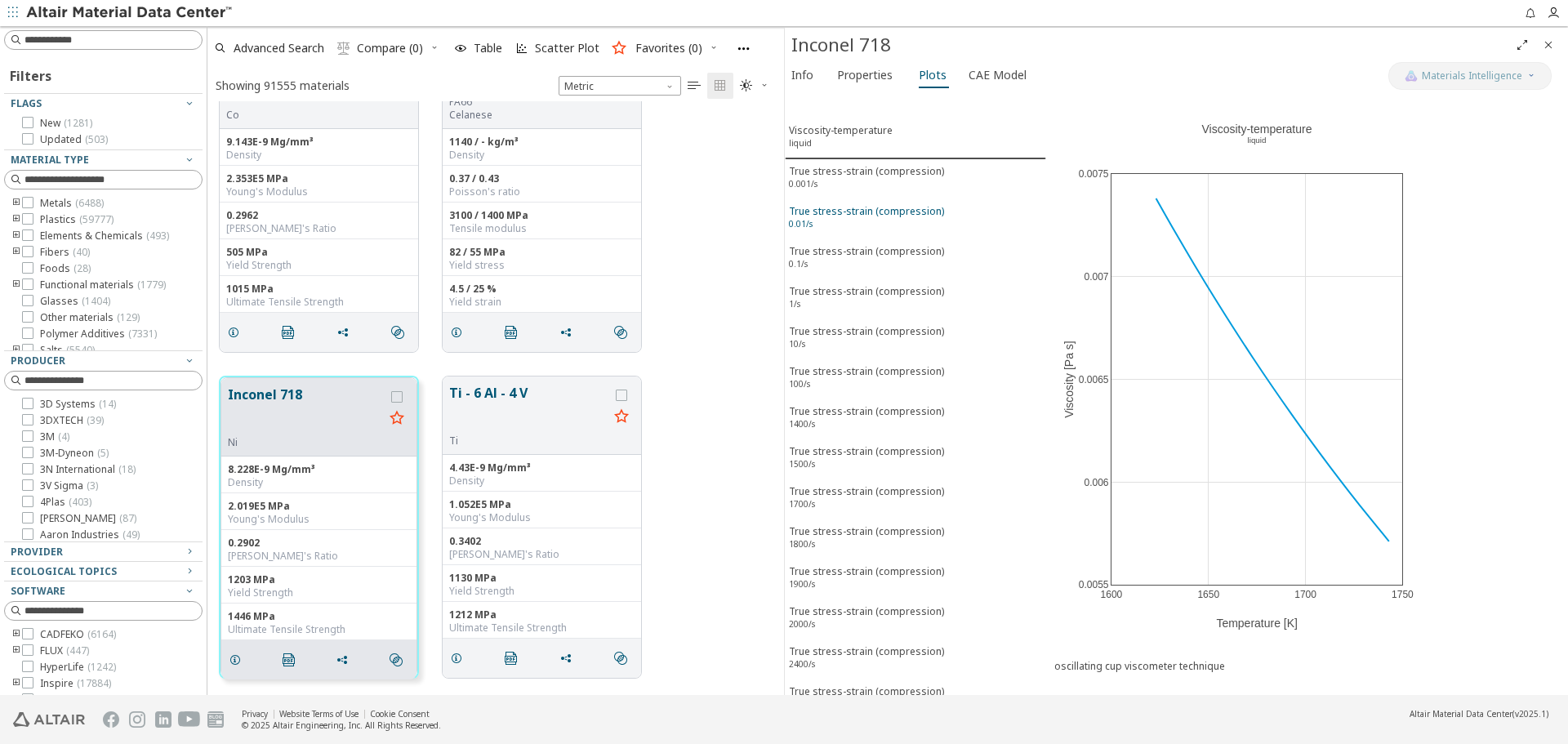
click at [852, 214] on div "True stress-strain (compression) 0.01/s" at bounding box center [866, 219] width 155 height 31
